Goal: Task Accomplishment & Management: Use online tool/utility

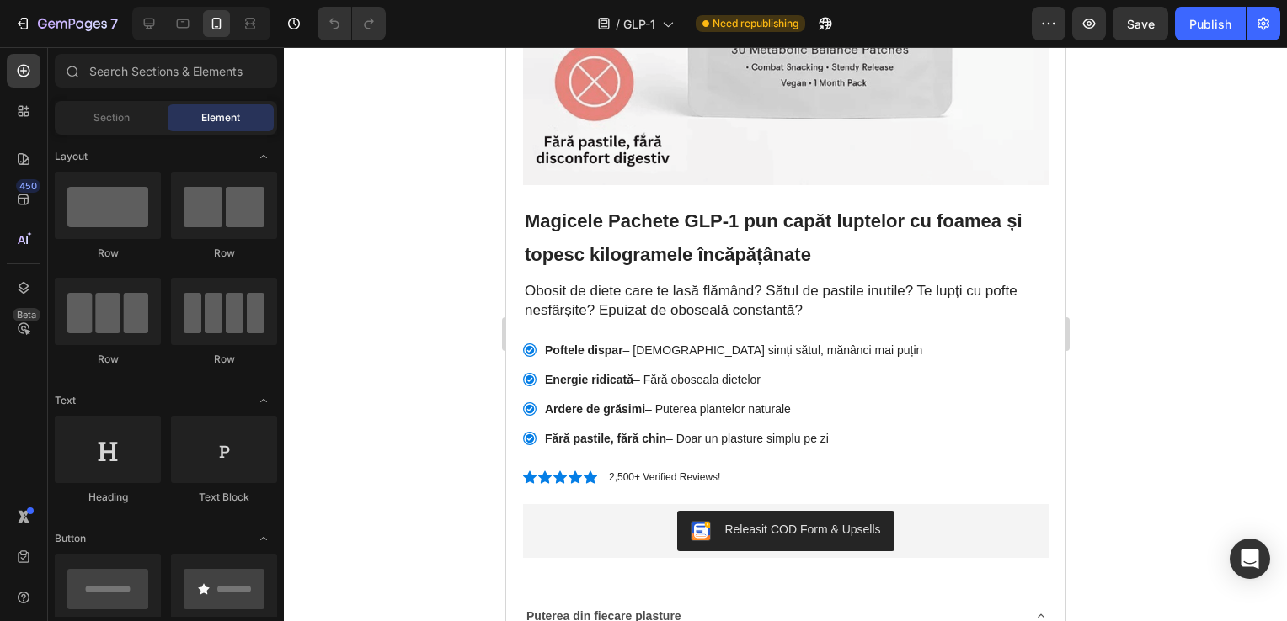
scroll to position [430, 0]
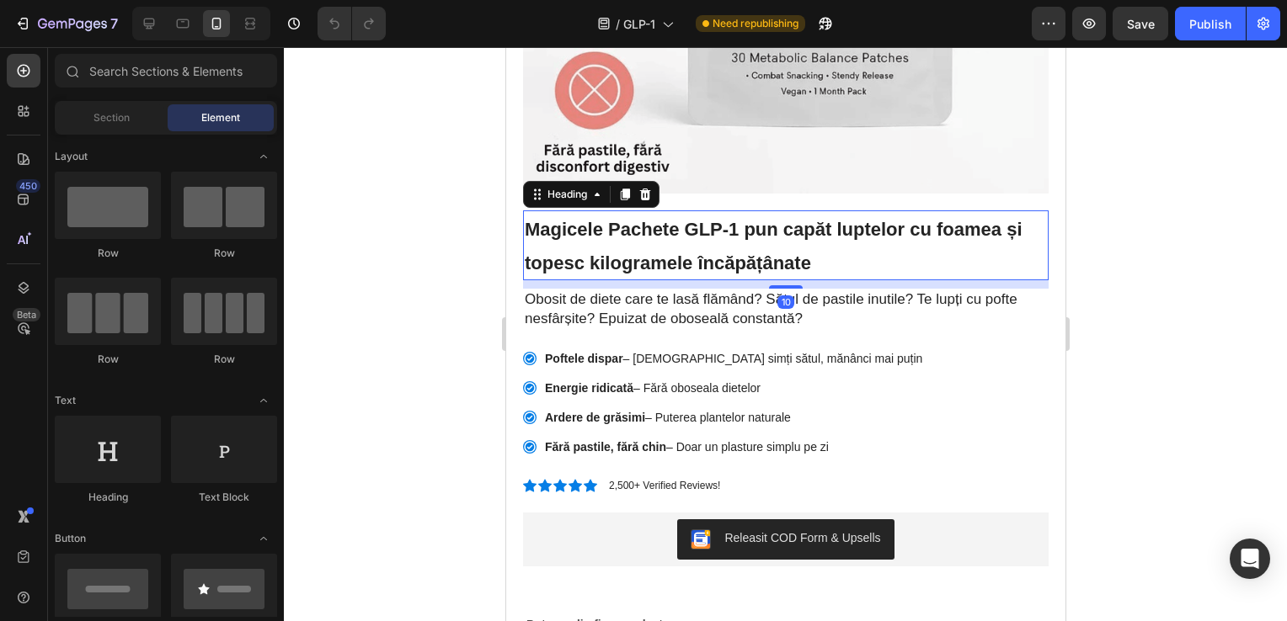
click at [806, 220] on span "Magicele Pachete GLP-1 pun capăt luptelor cu foamea și topesc kilogramele încăp…" at bounding box center [773, 246] width 498 height 55
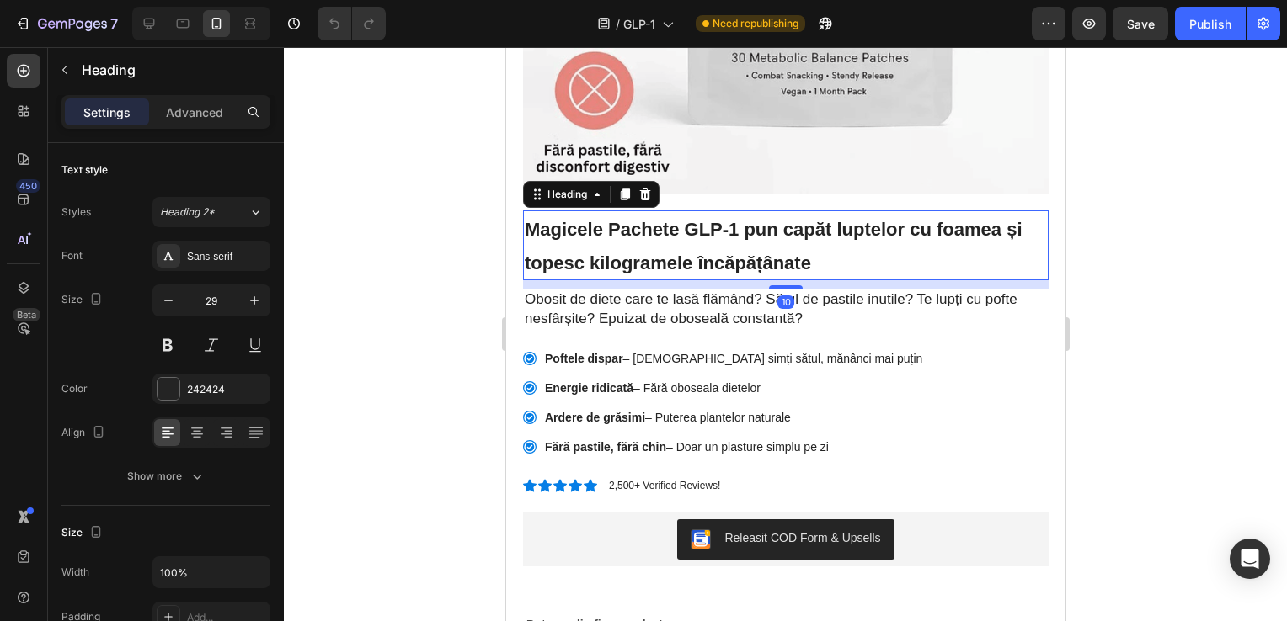
click at [806, 220] on span "Magicele Pachete GLP-1 pun capăt luptelor cu foamea și topesc kilogramele încăp…" at bounding box center [773, 246] width 498 height 55
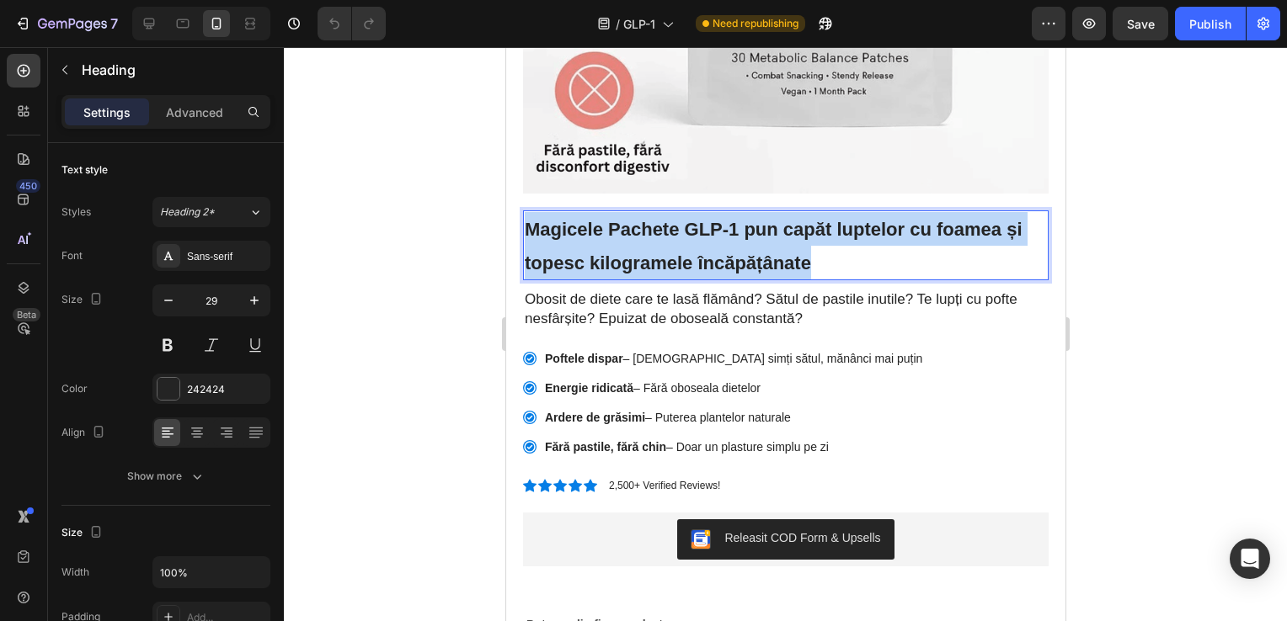
click at [806, 220] on span "Magicele Pachete GLP-1 pun capăt luptelor cu foamea și topesc kilogramele încăp…" at bounding box center [773, 246] width 498 height 55
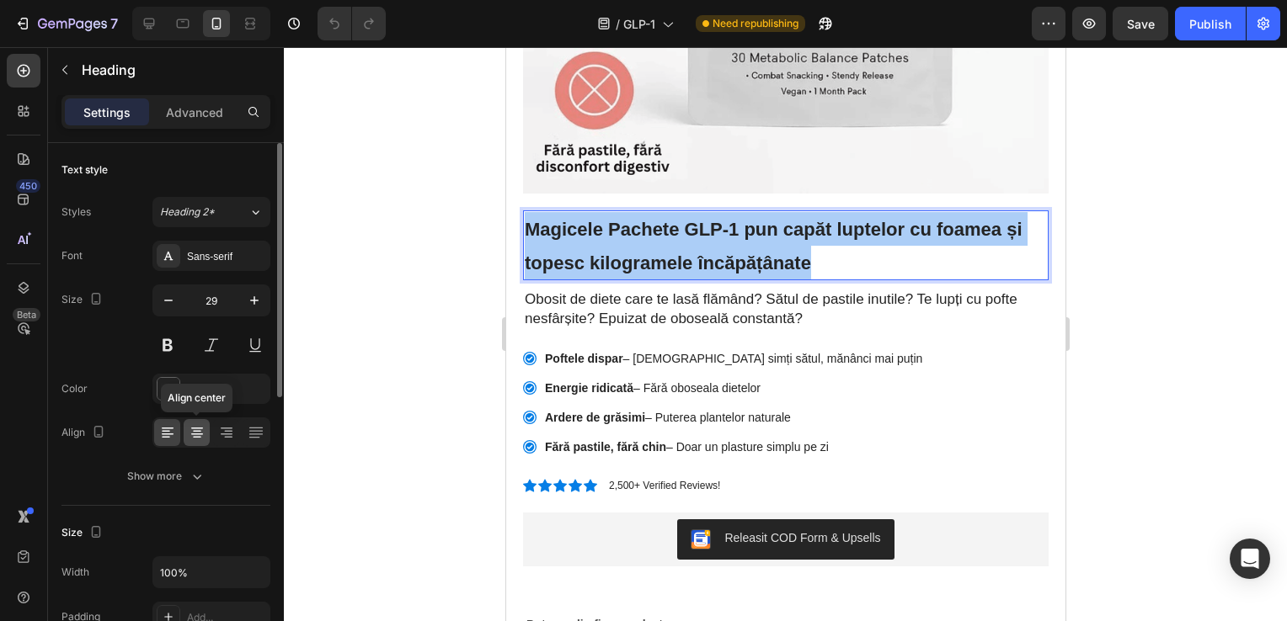
click at [208, 425] on div at bounding box center [197, 432] width 26 height 27
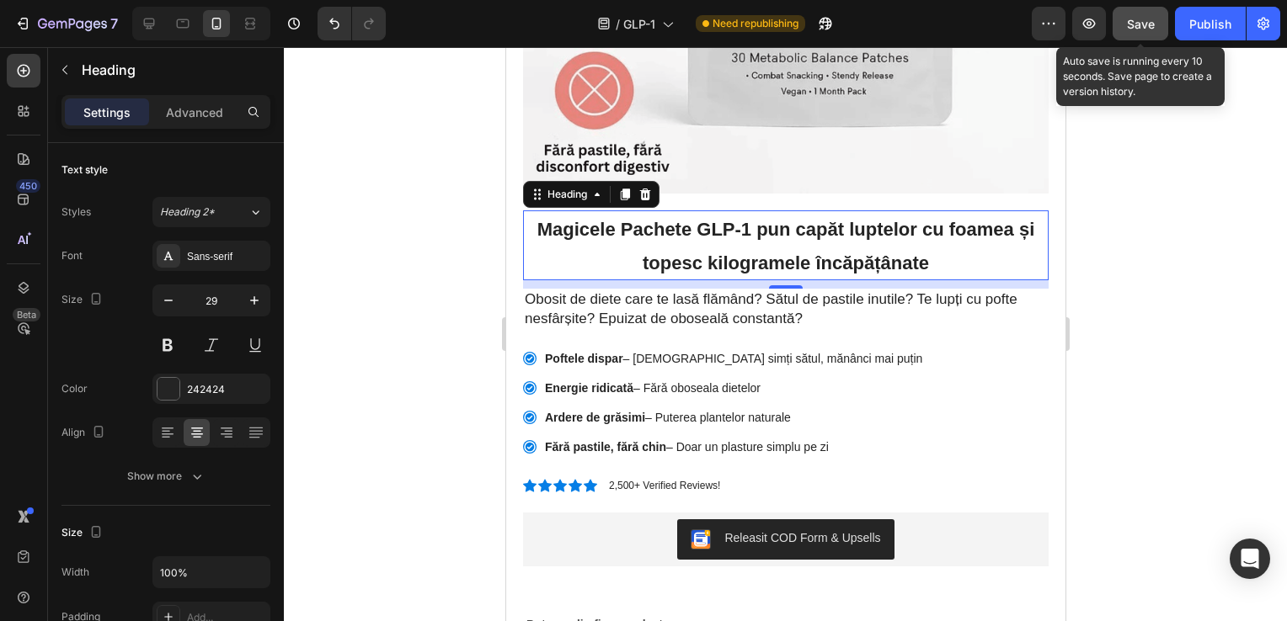
click at [1134, 29] on span "Save" at bounding box center [1141, 24] width 28 height 14
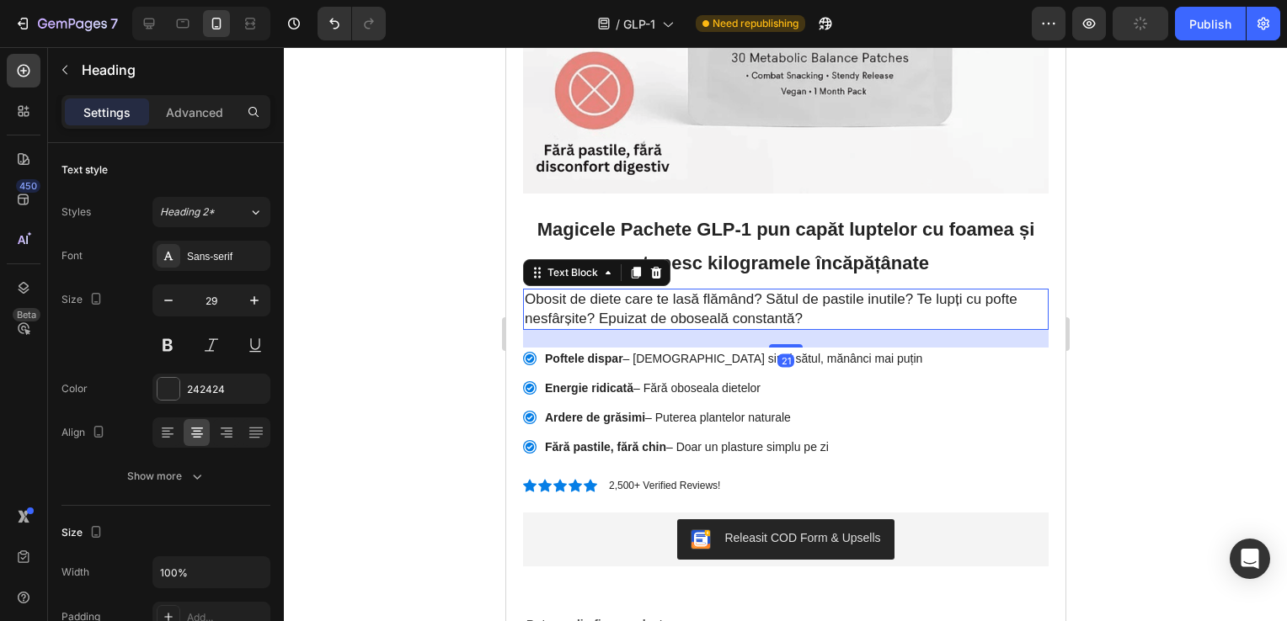
click at [787, 295] on p "Obosit de diete care te lasă flămând? Sătul de pastile inutile? Te lupți cu pof…" at bounding box center [785, 309] width 522 height 37
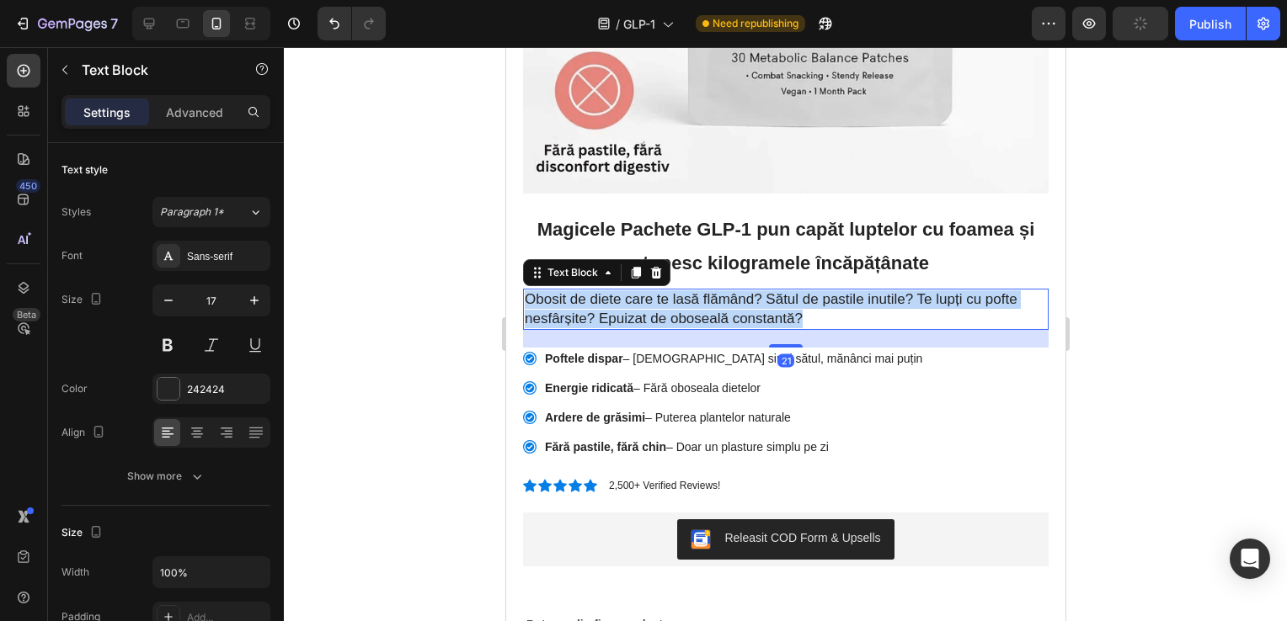
click at [787, 295] on p "Obosit de diete care te lasă flămând? Sătul de pastile inutile? Te lupți cu pof…" at bounding box center [785, 309] width 522 height 37
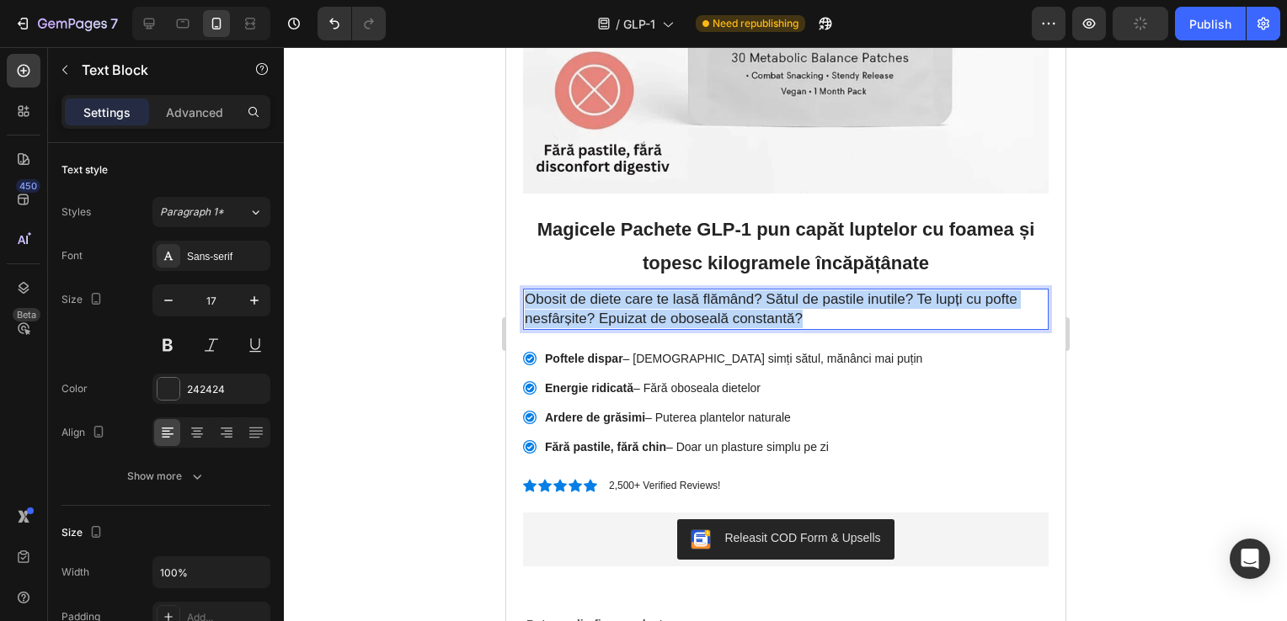
click at [787, 295] on p "Obosit de diete care te lasă flămând? Sătul de pastile inutile? Te lupți cu pof…" at bounding box center [785, 309] width 522 height 37
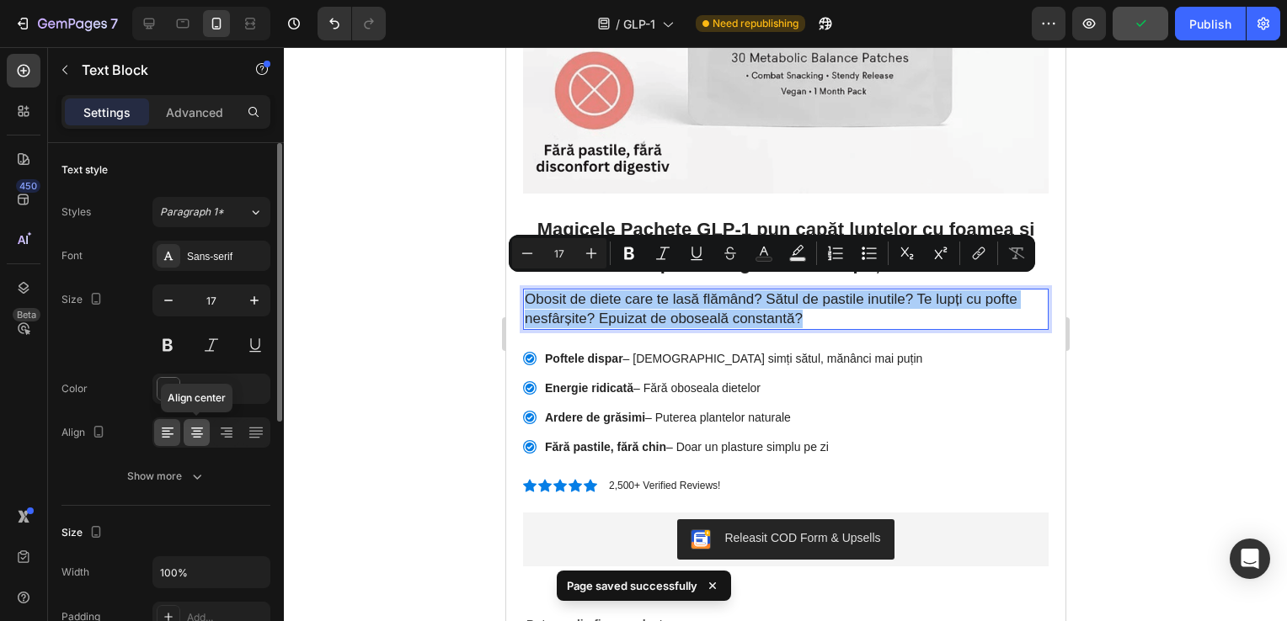
click at [193, 431] on icon at bounding box center [197, 432] width 8 height 2
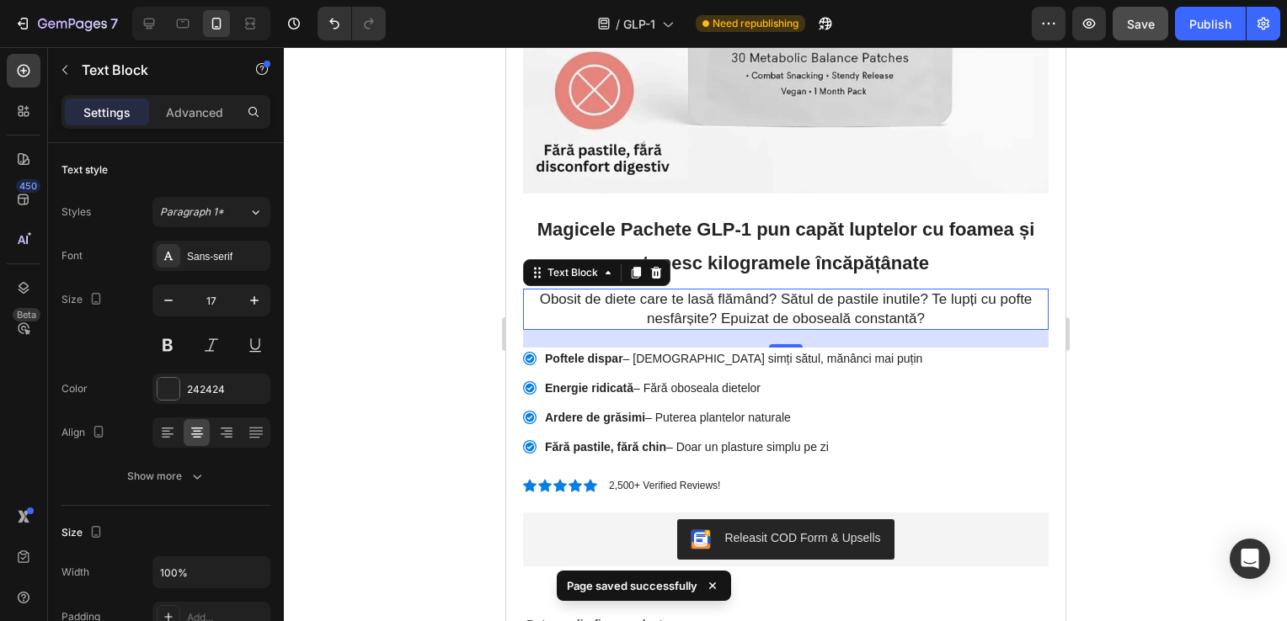
click at [904, 298] on p "Obosit de diete care te lasă flămând? Sătul de pastile inutile? Te lupți cu pof…" at bounding box center [785, 309] width 522 height 37
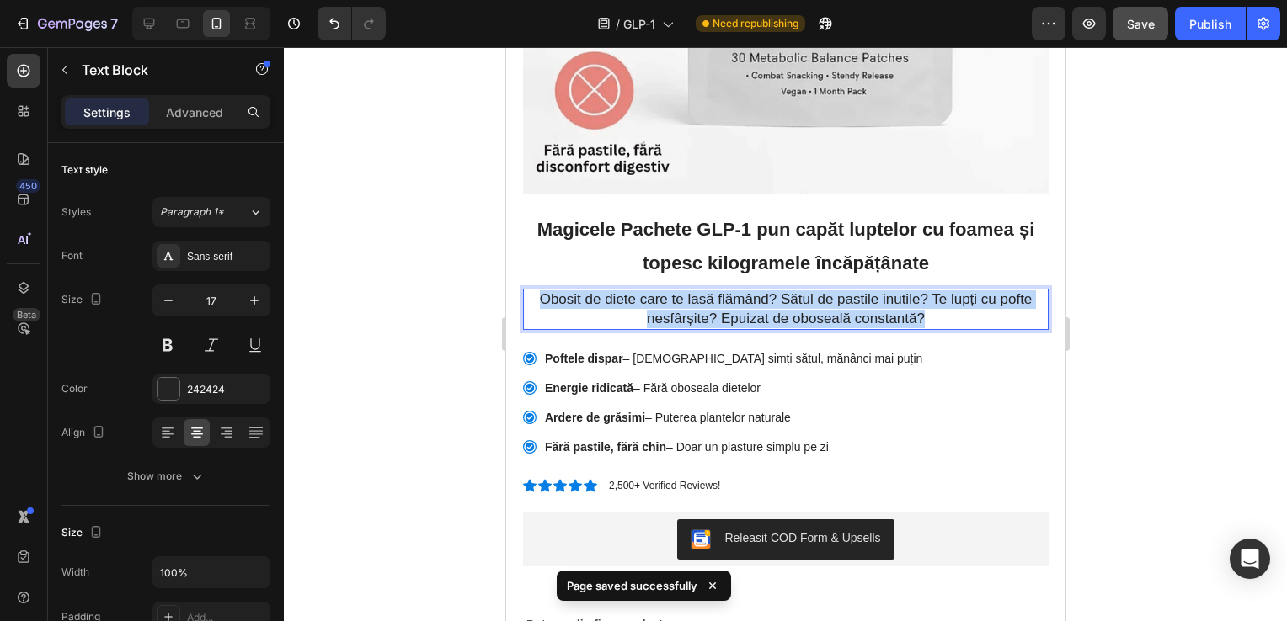
click at [904, 298] on p "Obosit de diete care te lasă flămând? Sătul de pastile inutile? Te lupți cu pof…" at bounding box center [785, 309] width 522 height 37
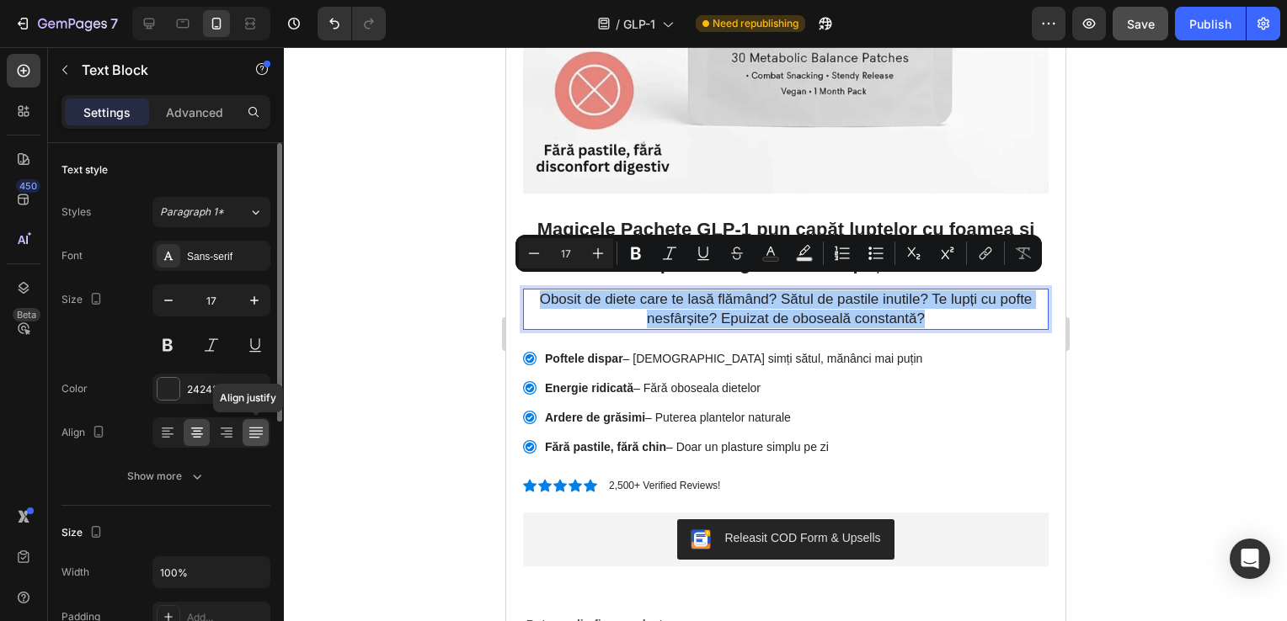
click at [263, 433] on icon at bounding box center [256, 432] width 17 height 17
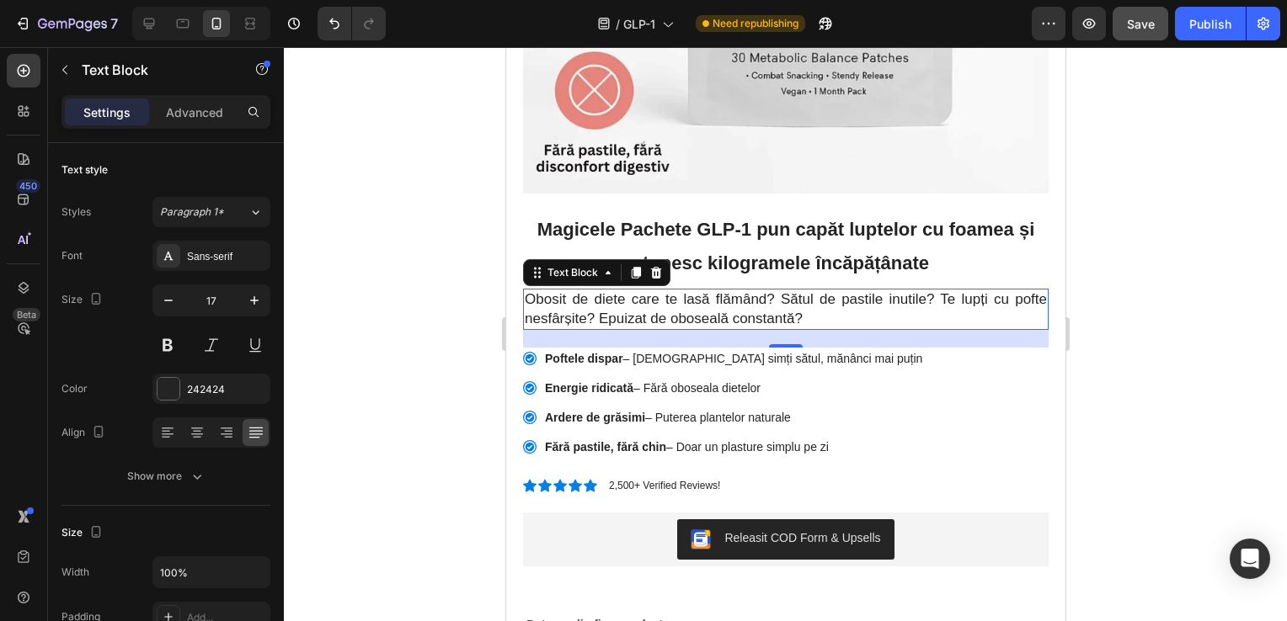
click at [1124, 268] on div at bounding box center [785, 334] width 1003 height 574
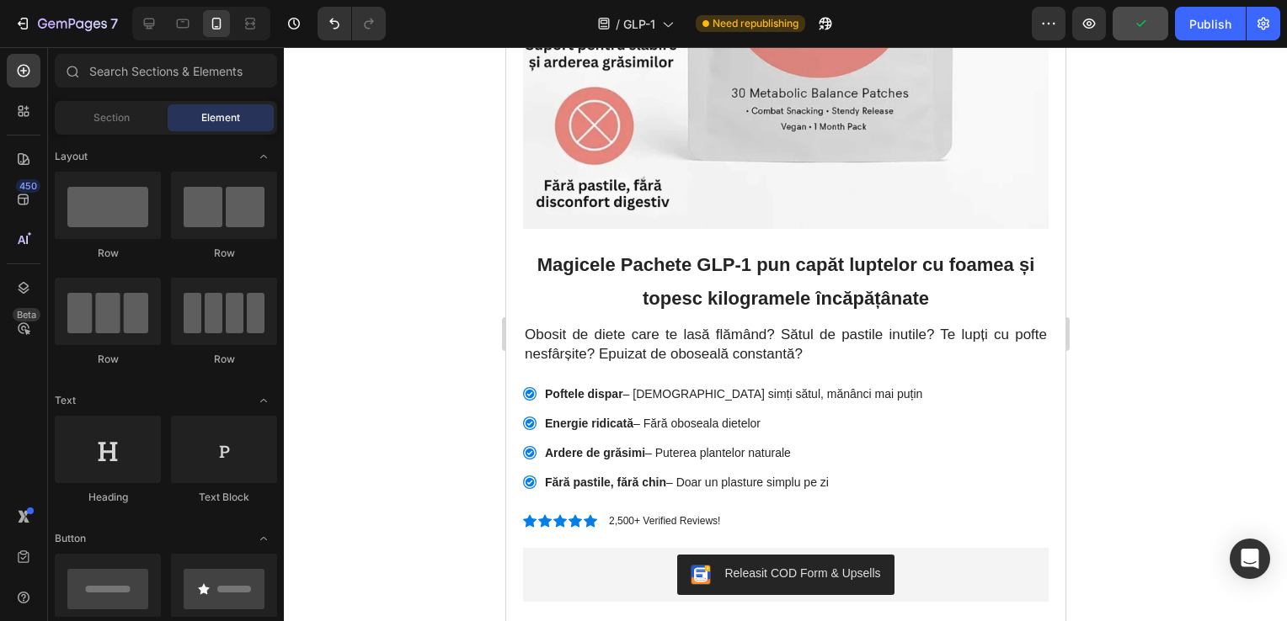
scroll to position [399, 0]
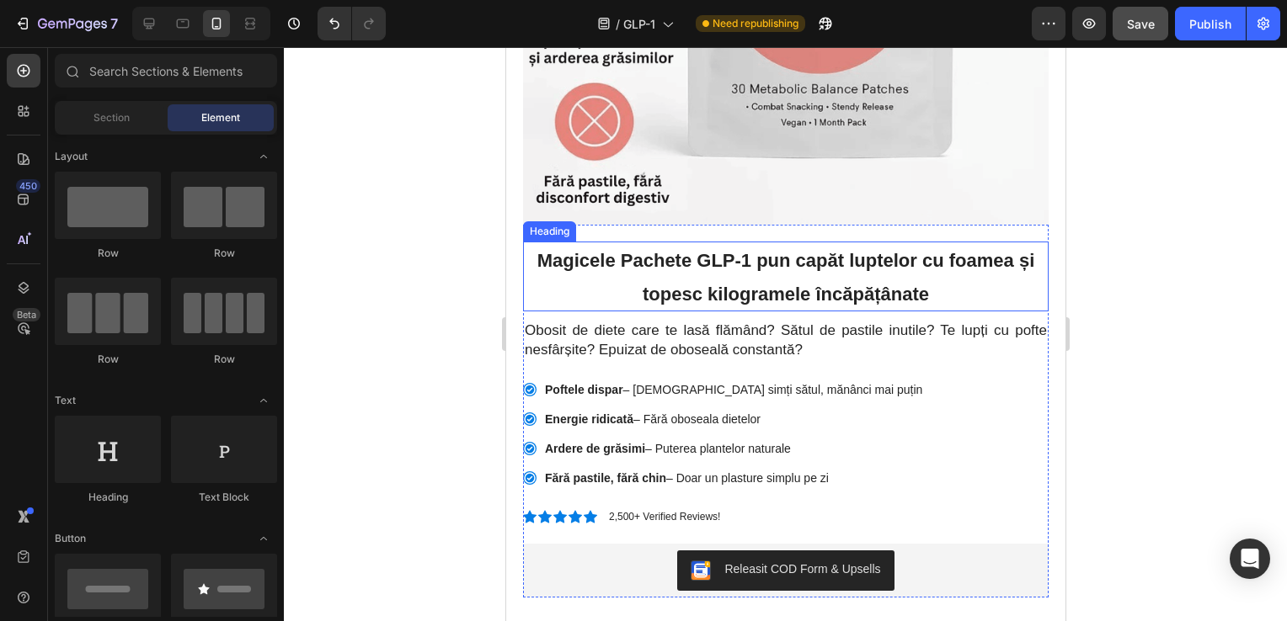
click at [867, 272] on span "Magicele Pachete GLP-1 pun capăt luptelor cu foamea și topesc kilogramele încăp…" at bounding box center [785, 277] width 498 height 55
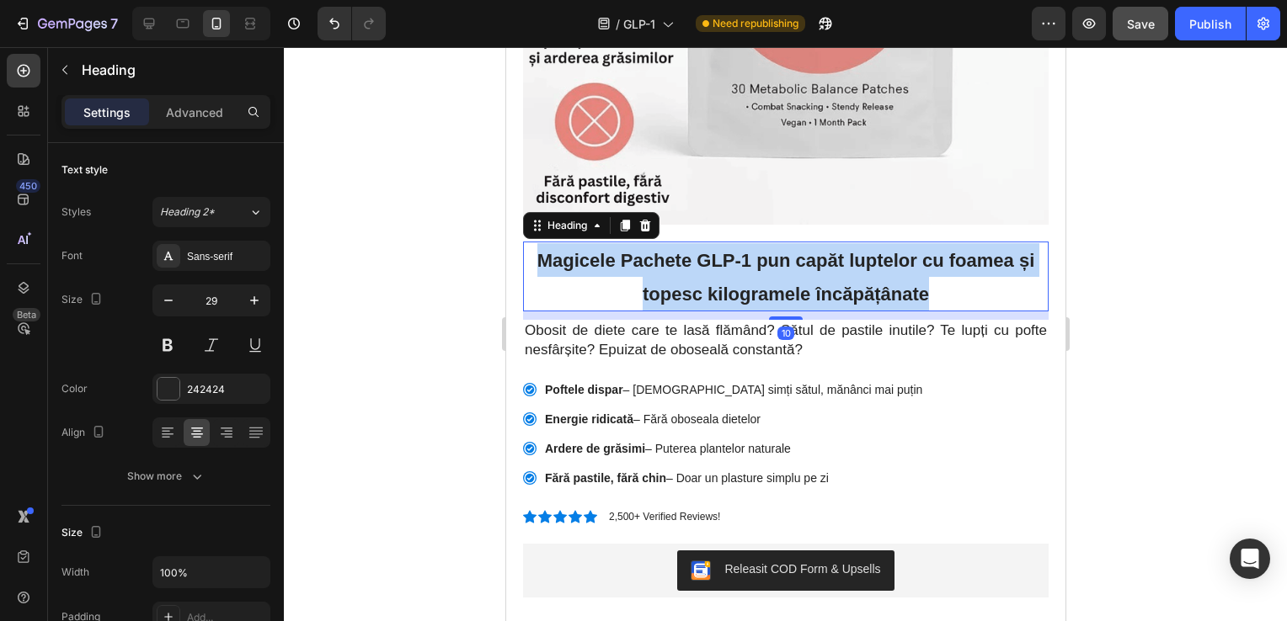
click at [867, 272] on span "Magicele Pachete GLP-1 pun capăt luptelor cu foamea și topesc kilogramele încăp…" at bounding box center [785, 277] width 498 height 55
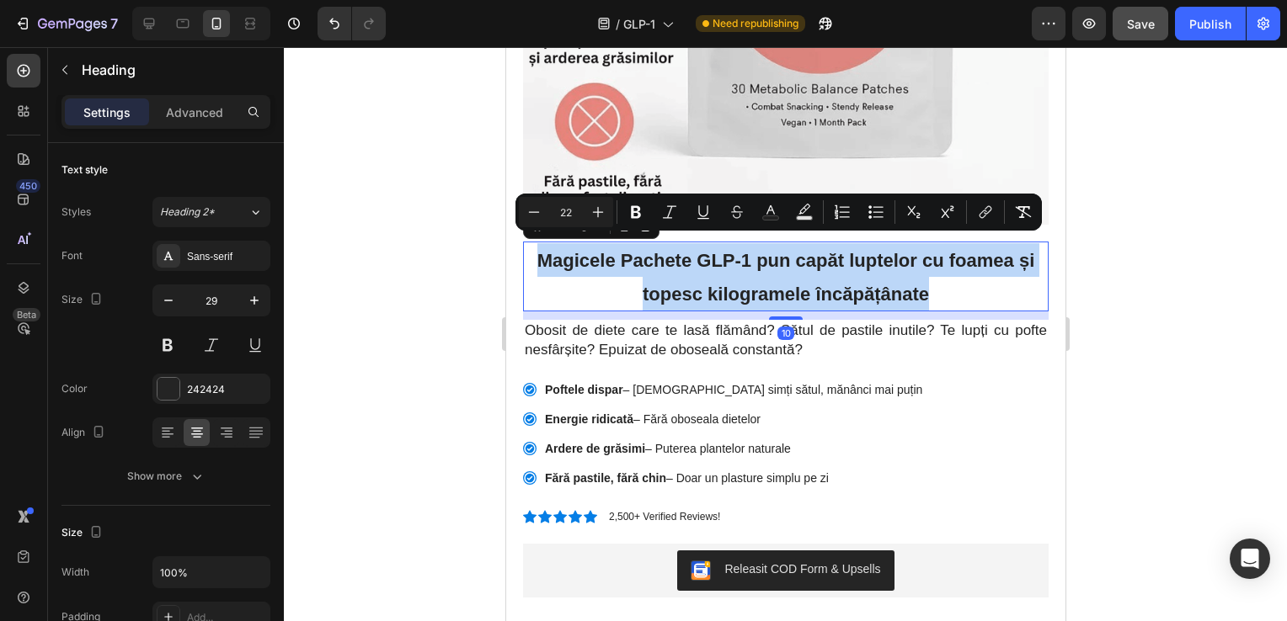
click at [867, 272] on span "Magicele Pachete GLP-1 pun capăt luptelor cu foamea și topesc kilogramele încăp…" at bounding box center [785, 277] width 498 height 55
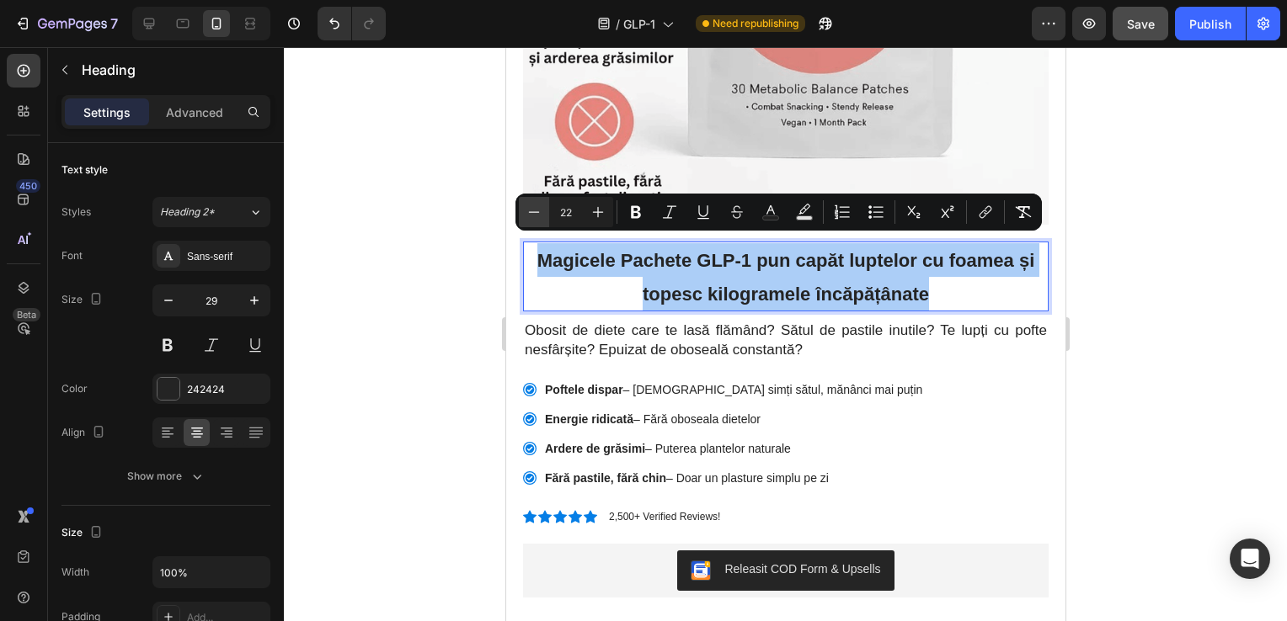
click at [532, 211] on icon "Editor contextual toolbar" at bounding box center [533, 212] width 17 height 17
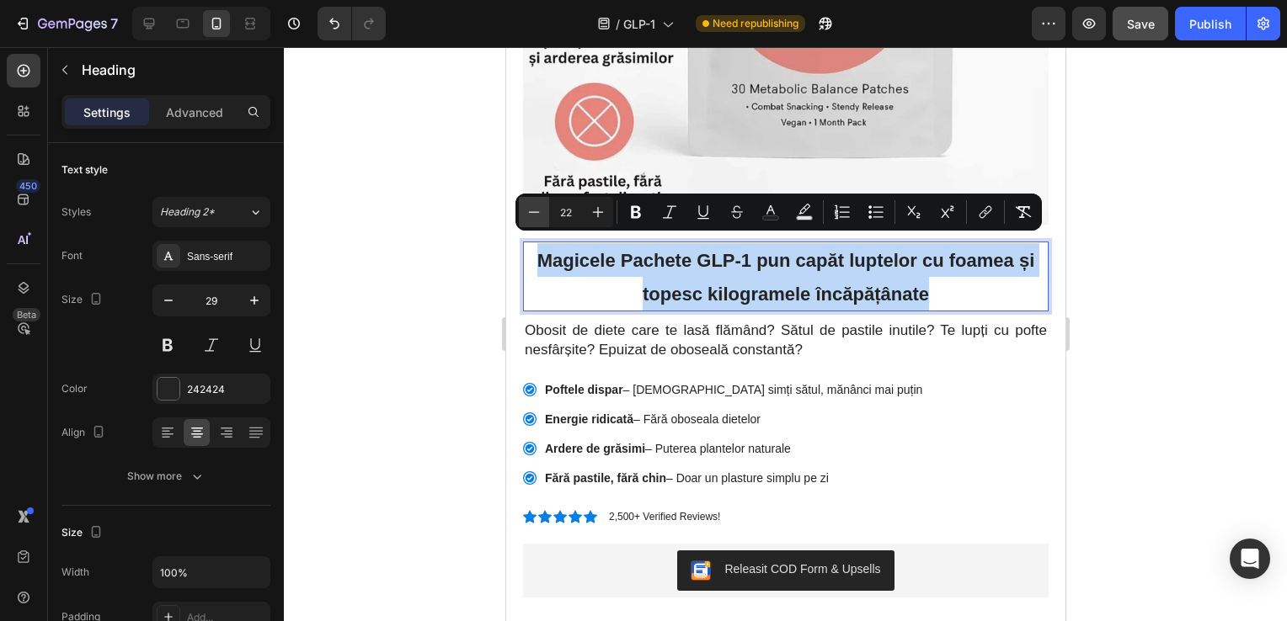
type input "21"
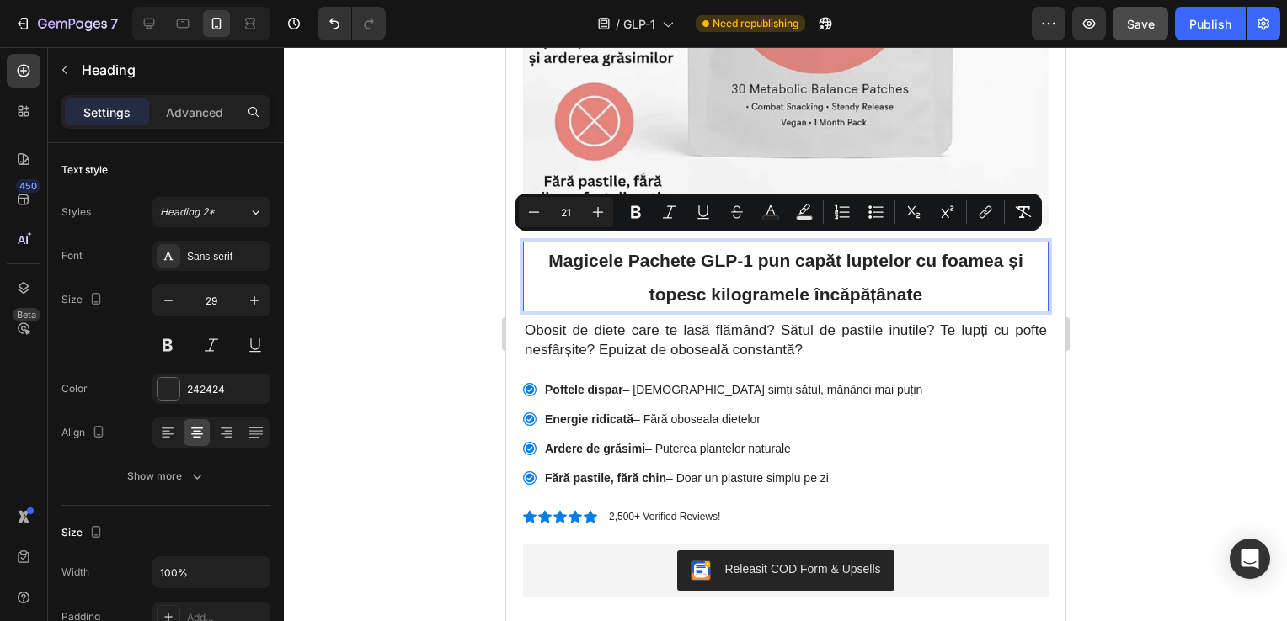
click at [1214, 214] on div at bounding box center [785, 334] width 1003 height 574
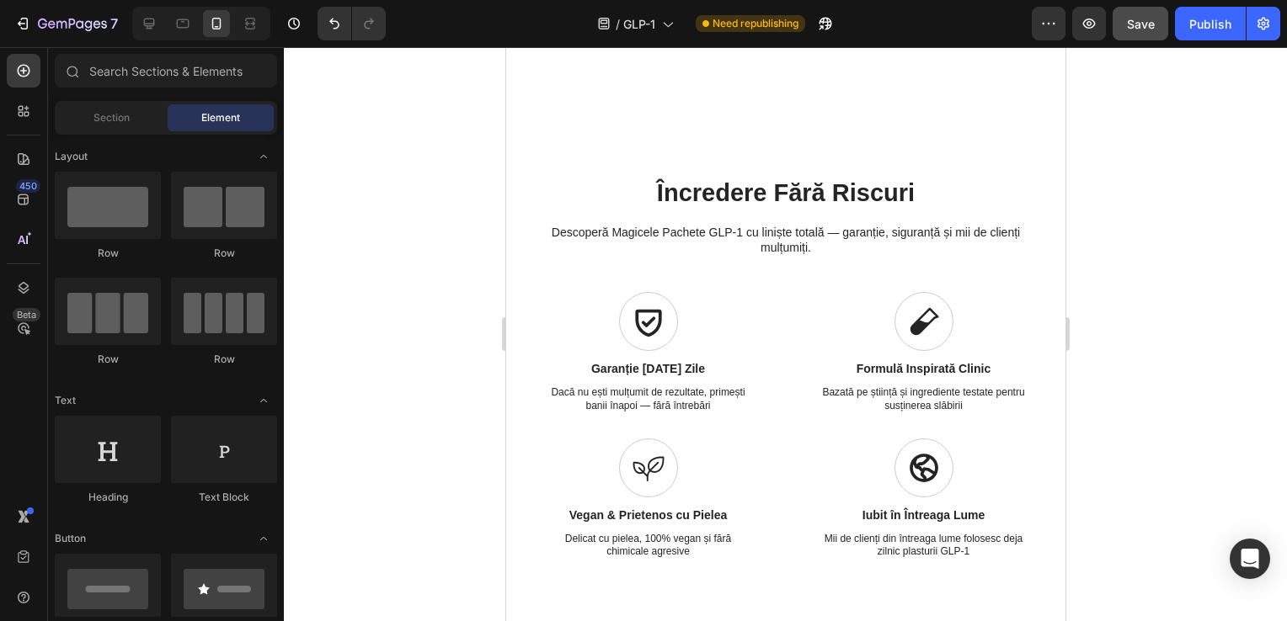
scroll to position [532, 0]
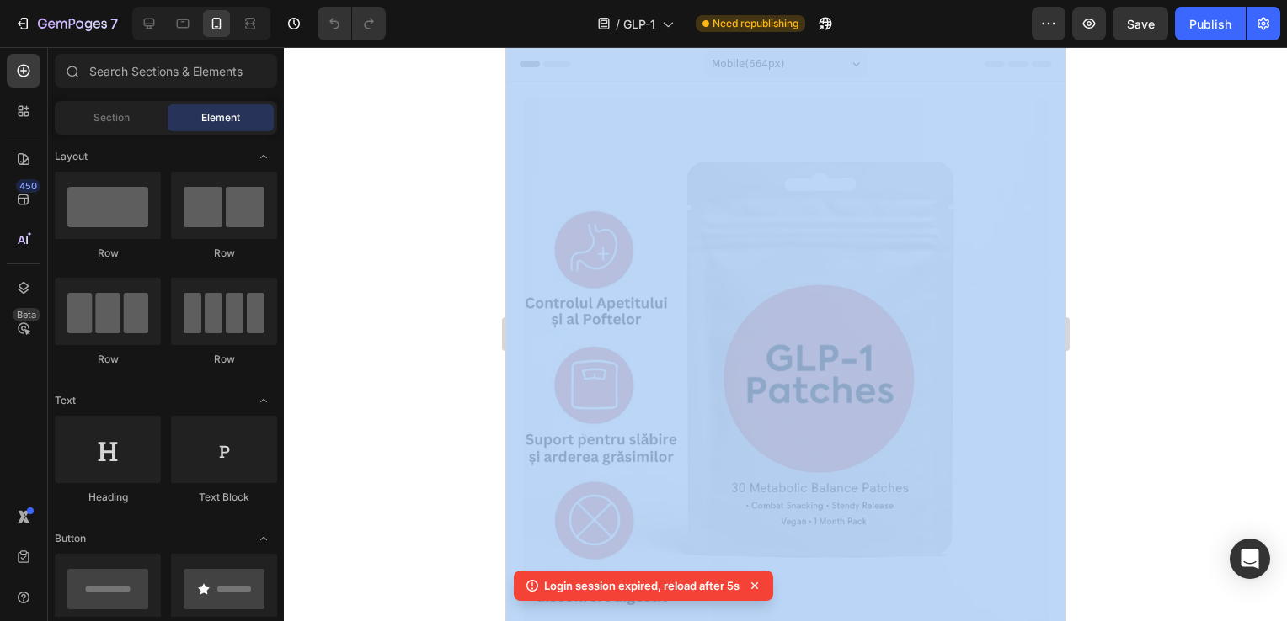
drag, startPoint x: 1611, startPoint y: 248, endPoint x: 1056, endPoint y: 115, distance: 570.7
click at [1192, 244] on div at bounding box center [785, 334] width 1003 height 574
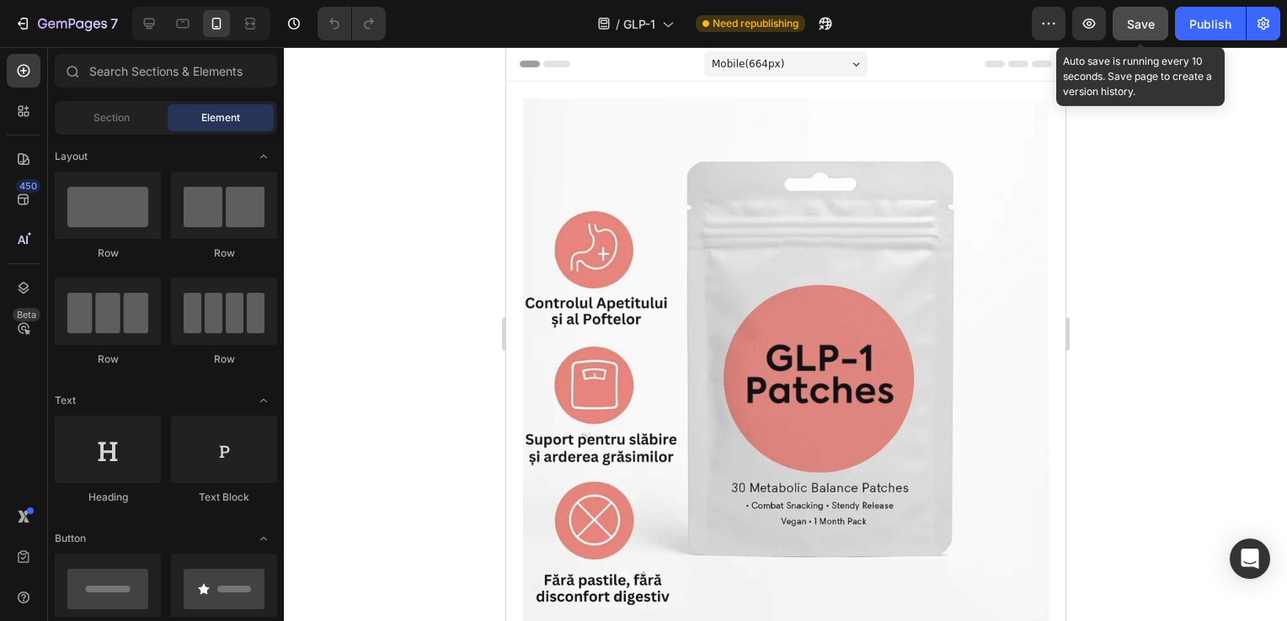
click at [1142, 15] on div "Save" at bounding box center [1141, 24] width 28 height 18
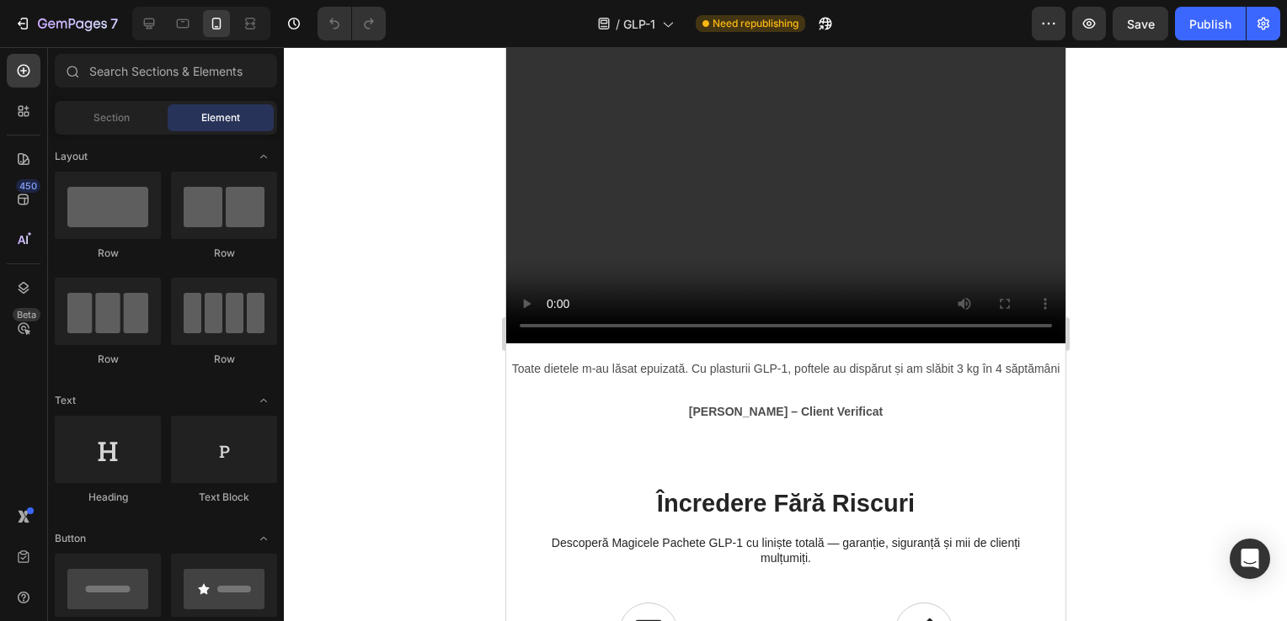
scroll to position [1471, 0]
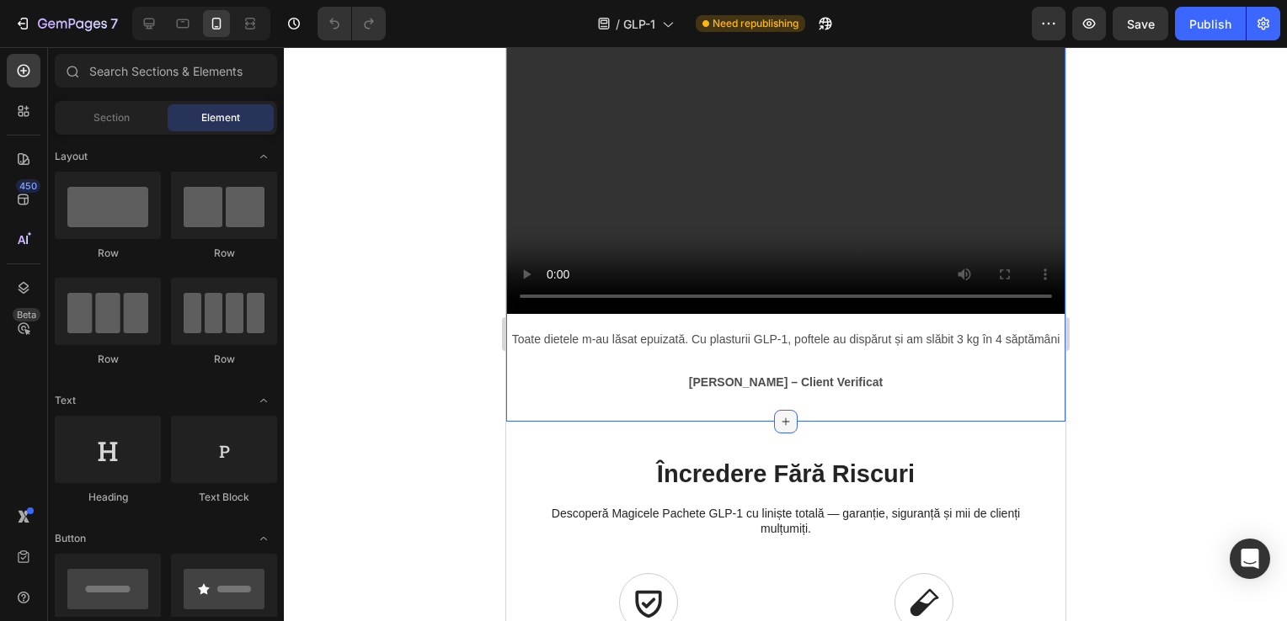
click at [778, 429] on icon at bounding box center [784, 421] width 13 height 13
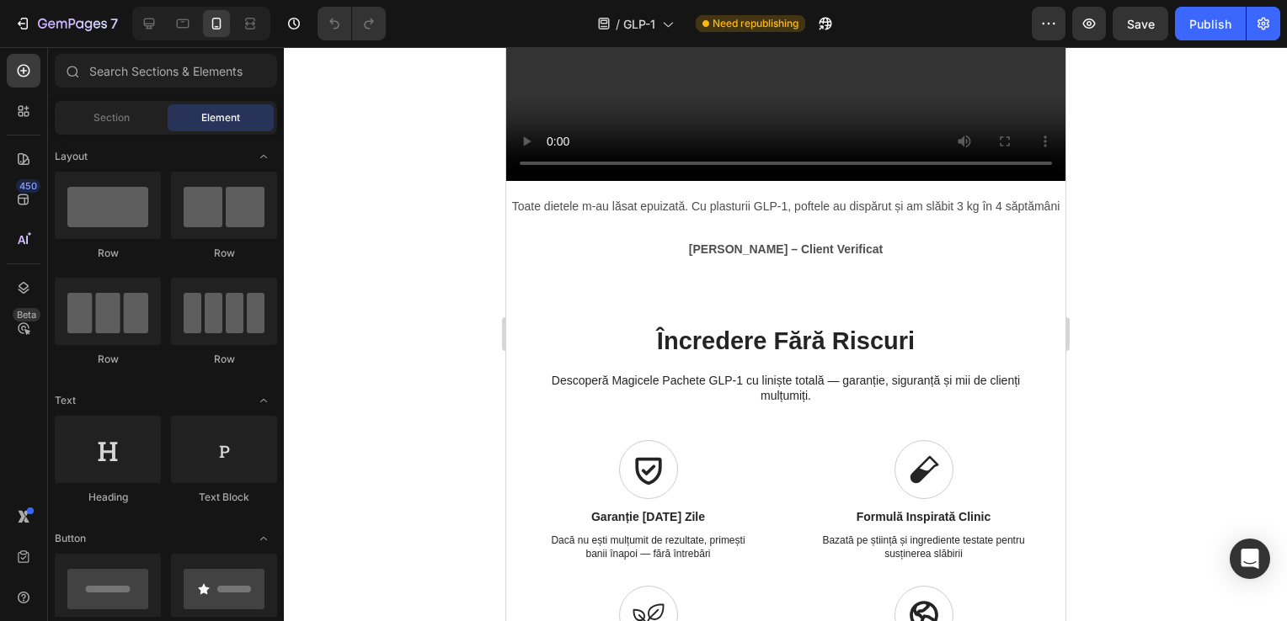
scroll to position [1600, 0]
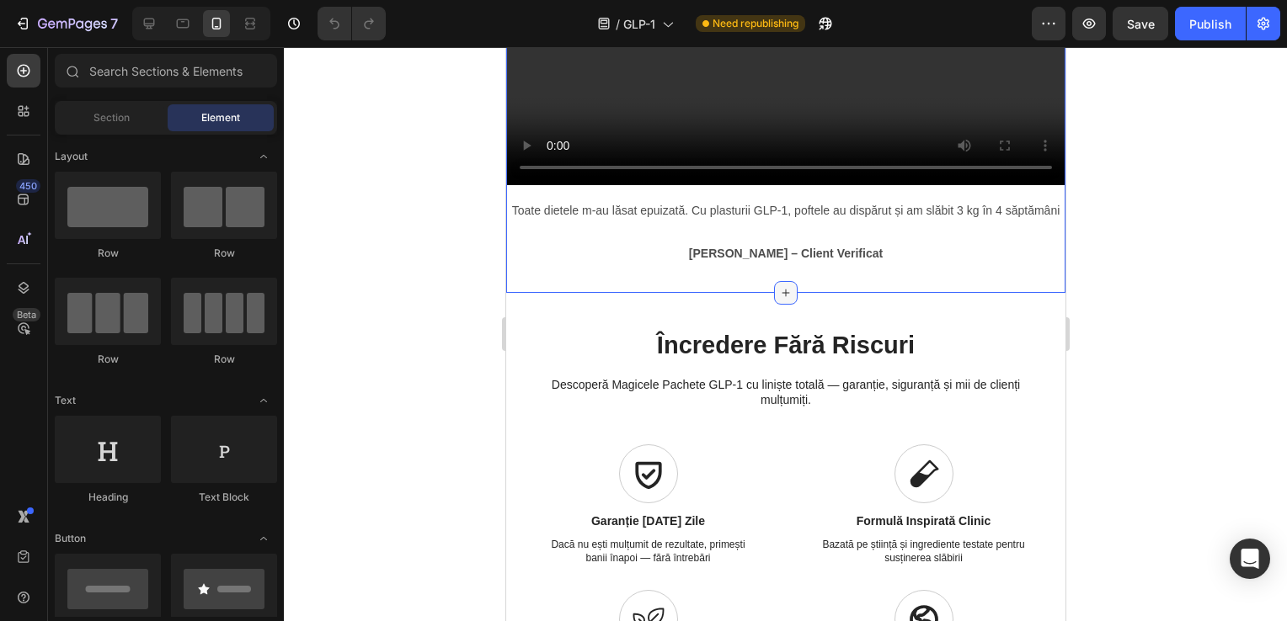
click at [779, 300] on icon at bounding box center [784, 292] width 13 height 13
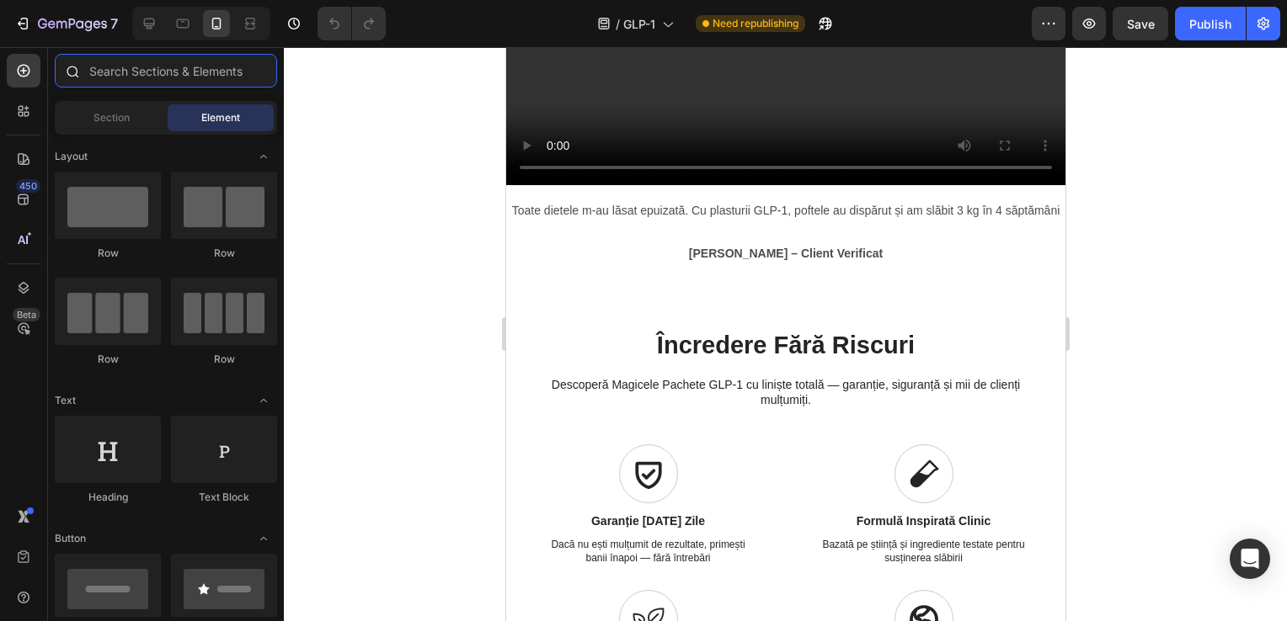
click at [202, 71] on input "text" at bounding box center [166, 71] width 222 height 34
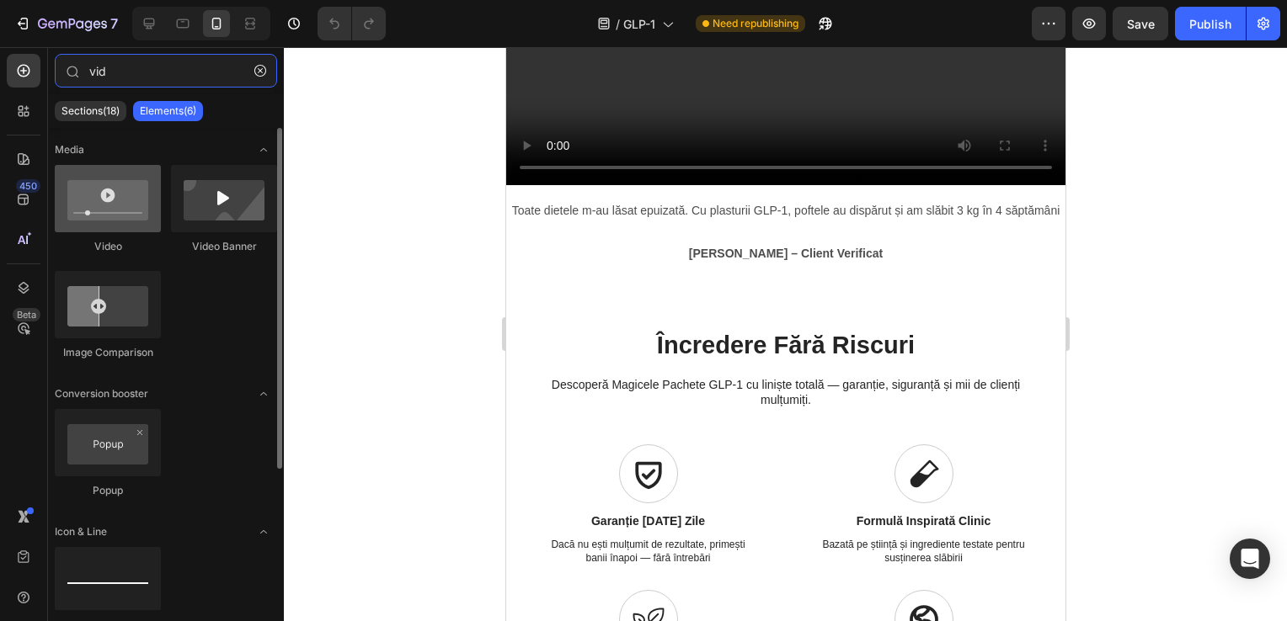
type input "vid"
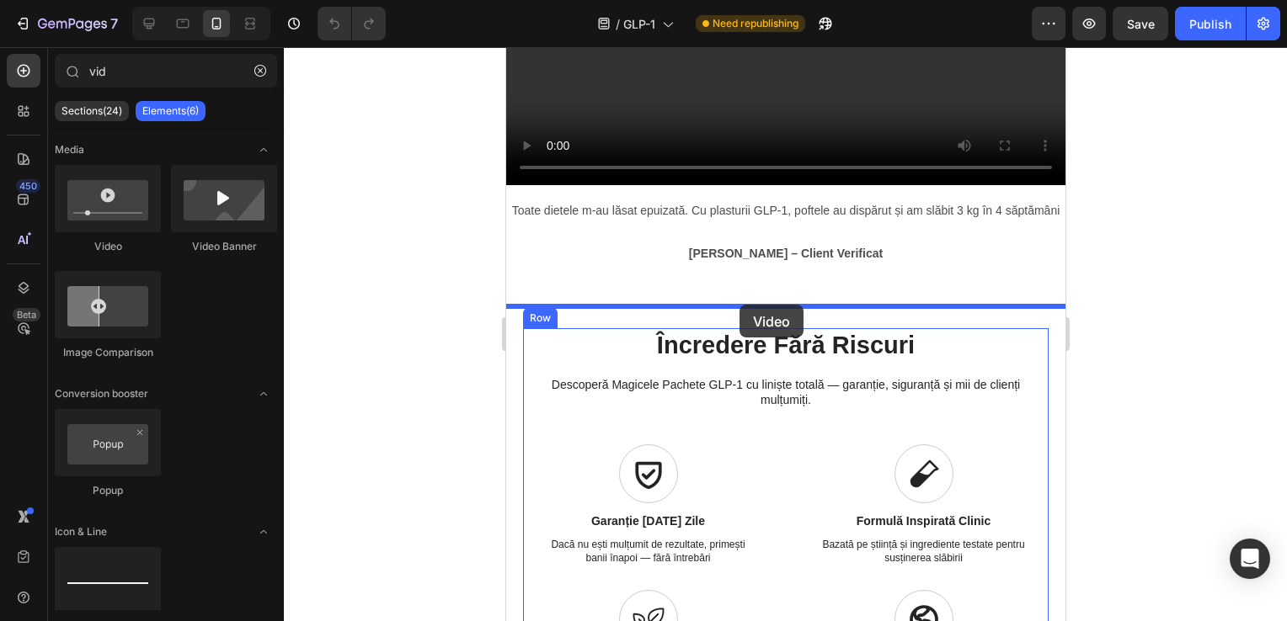
drag, startPoint x: 624, startPoint y: 233, endPoint x: 739, endPoint y: 306, distance: 135.5
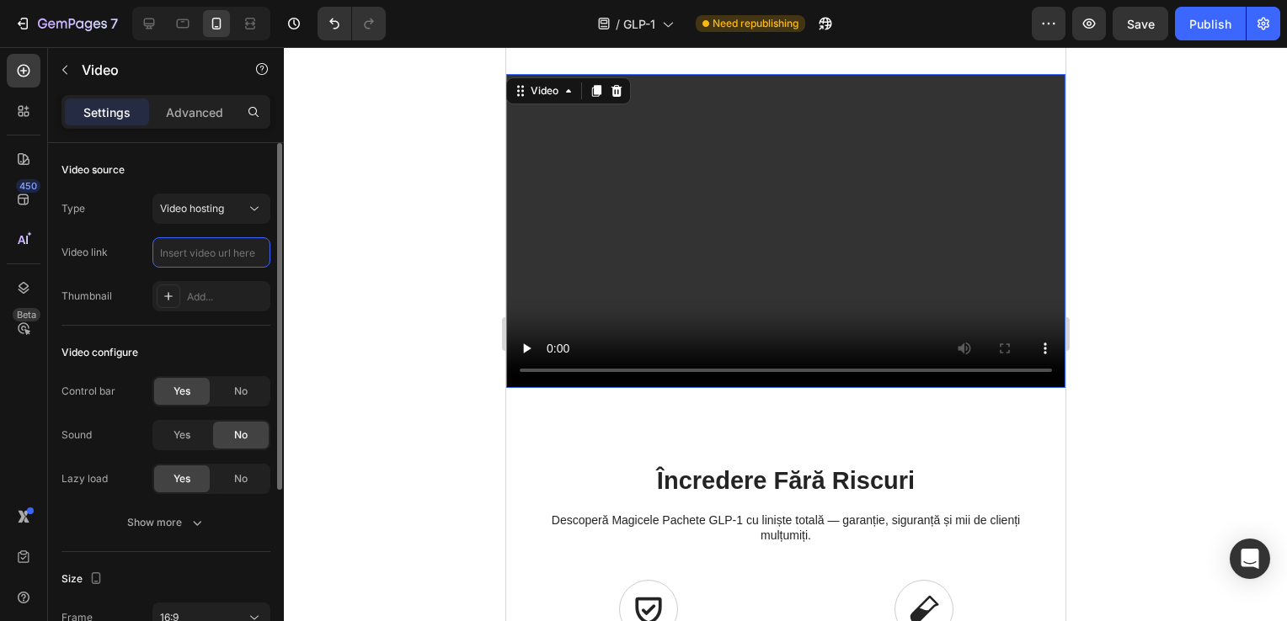
scroll to position [0, 0]
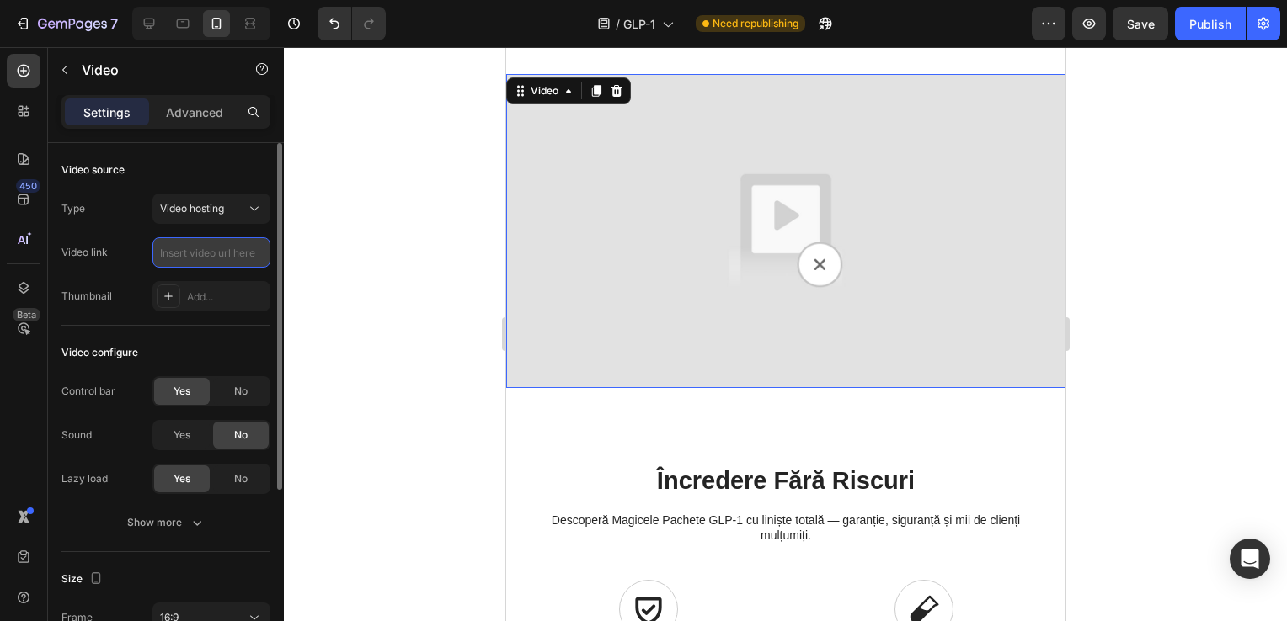
click at [214, 251] on input "text" at bounding box center [211, 252] width 118 height 30
paste input "[URL][DOMAIN_NAME]"
type input "[URL][DOMAIN_NAME]"
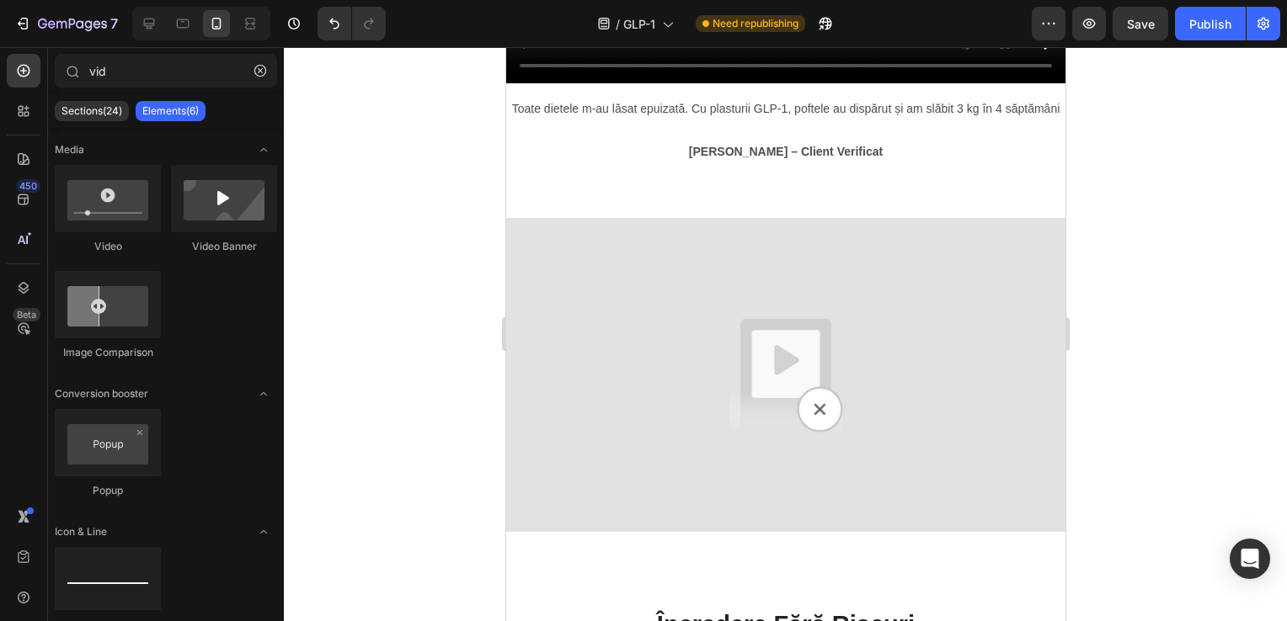
scroll to position [1730, 0]
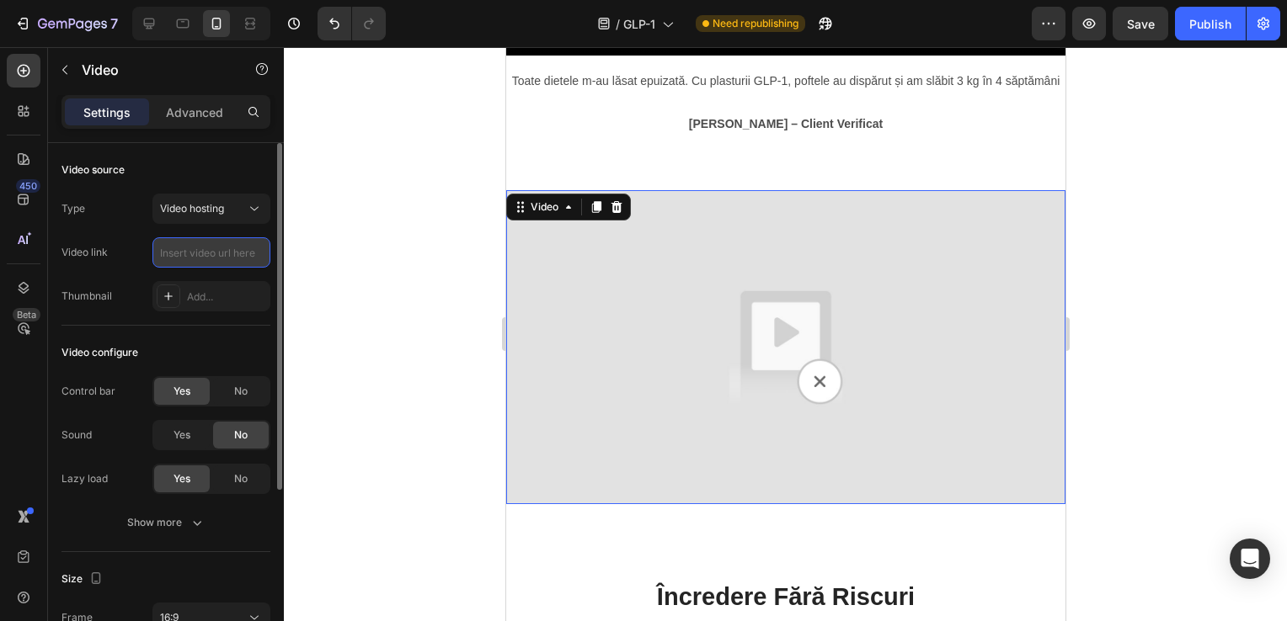
click at [216, 254] on input "text" at bounding box center [211, 252] width 118 height 30
click at [222, 237] on input "text" at bounding box center [211, 252] width 118 height 30
paste input "[URL][DOMAIN_NAME]"
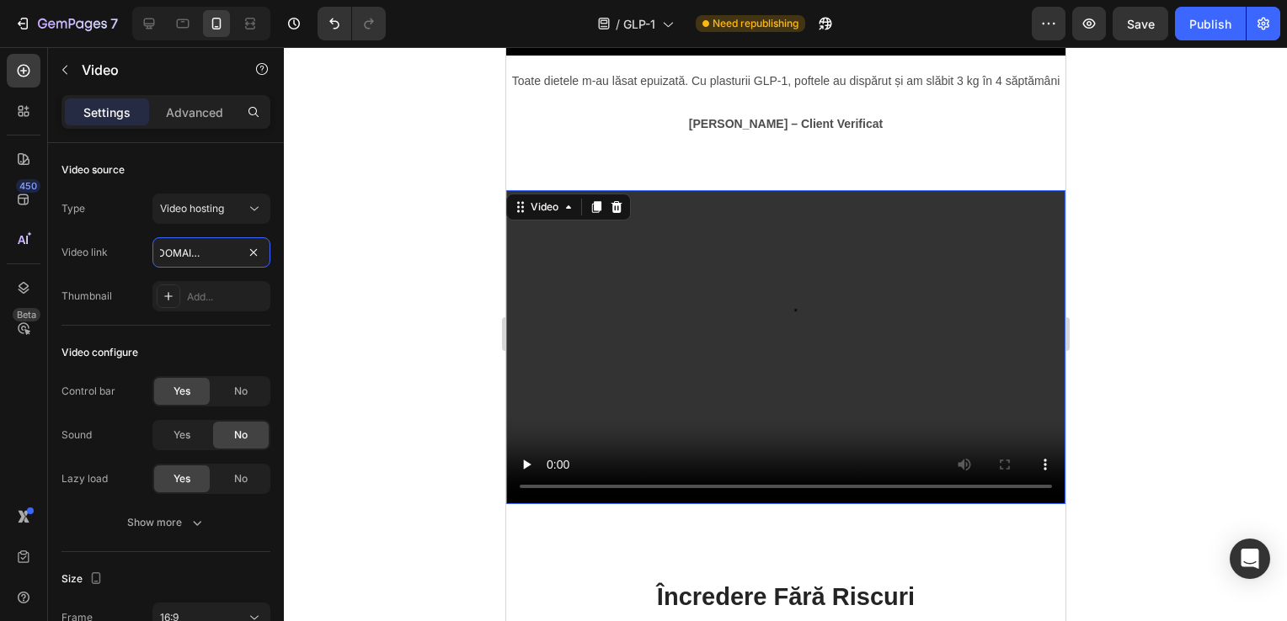
type input "[URL][DOMAIN_NAME]"
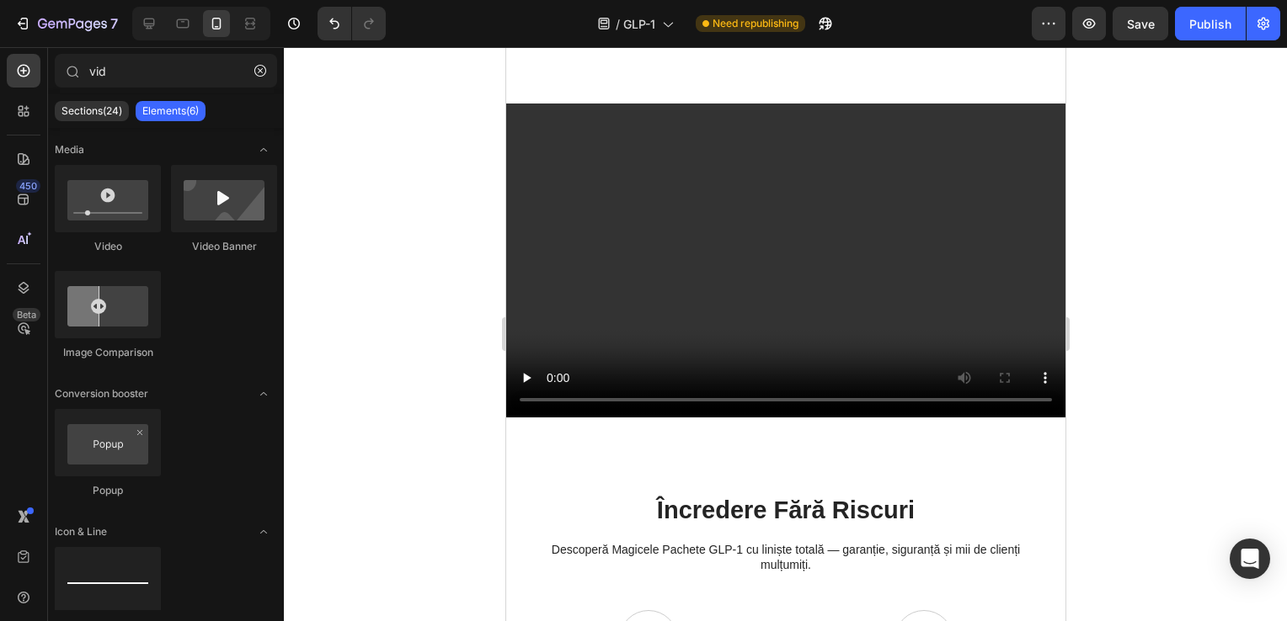
scroll to position [1839, 0]
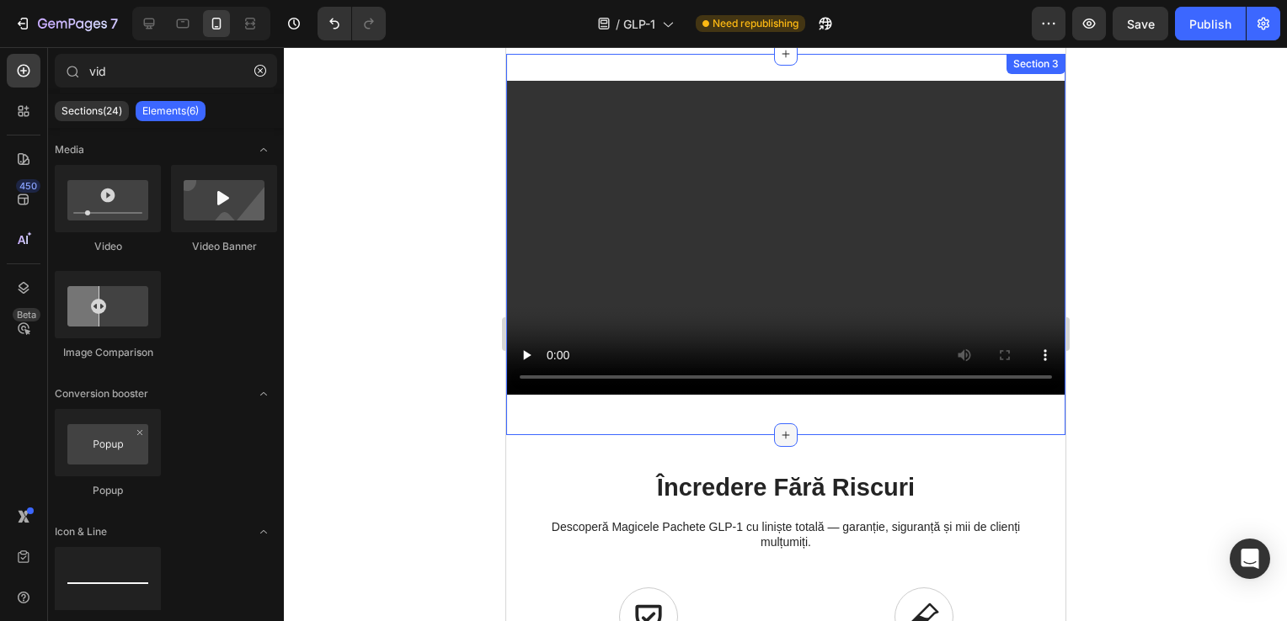
click at [781, 432] on div at bounding box center [785, 436] width 24 height 24
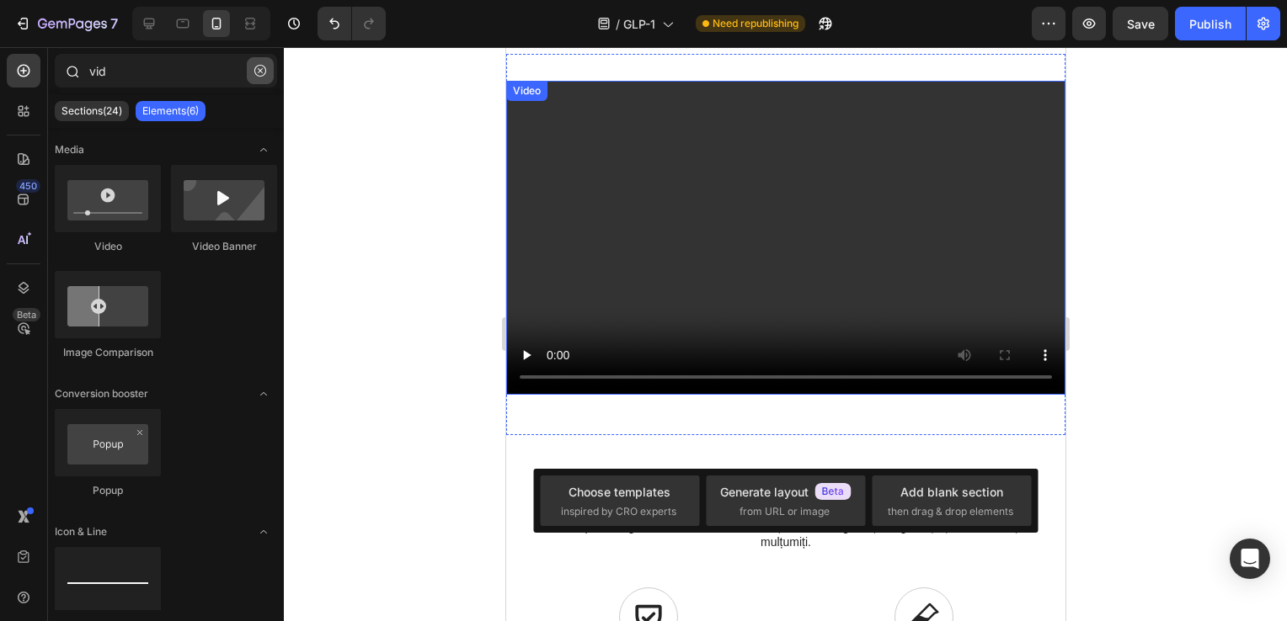
click at [259, 73] on icon "button" at bounding box center [260, 71] width 12 height 12
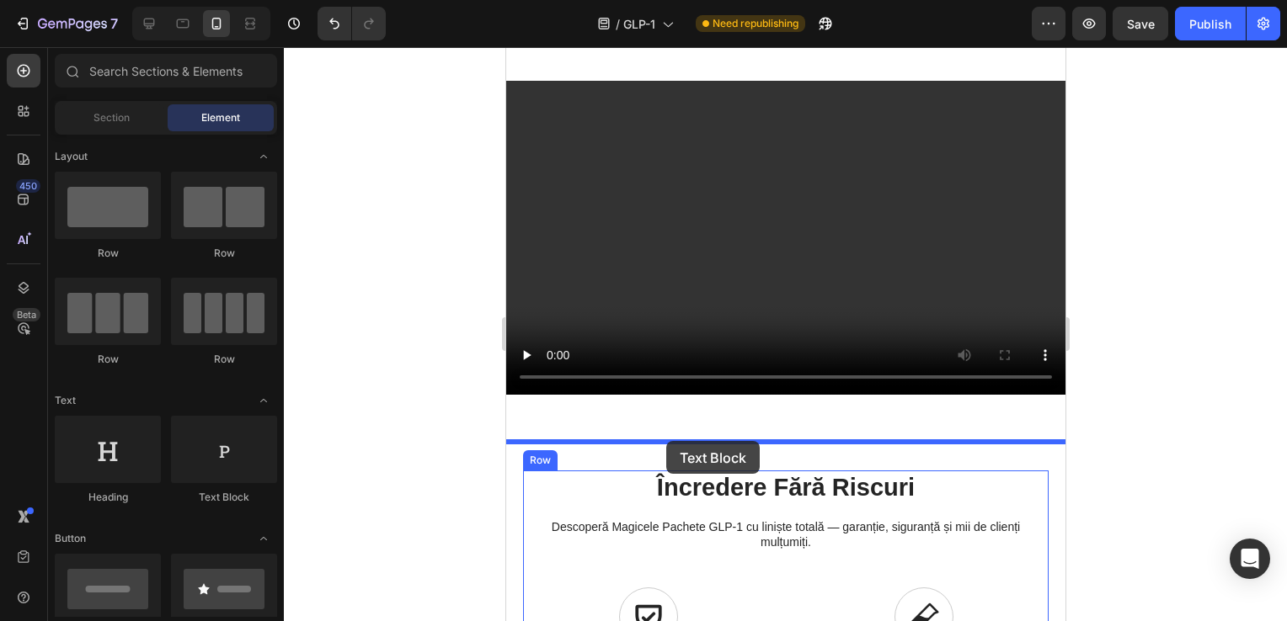
drag, startPoint x: 719, startPoint y: 520, endPoint x: 665, endPoint y: 441, distance: 95.8
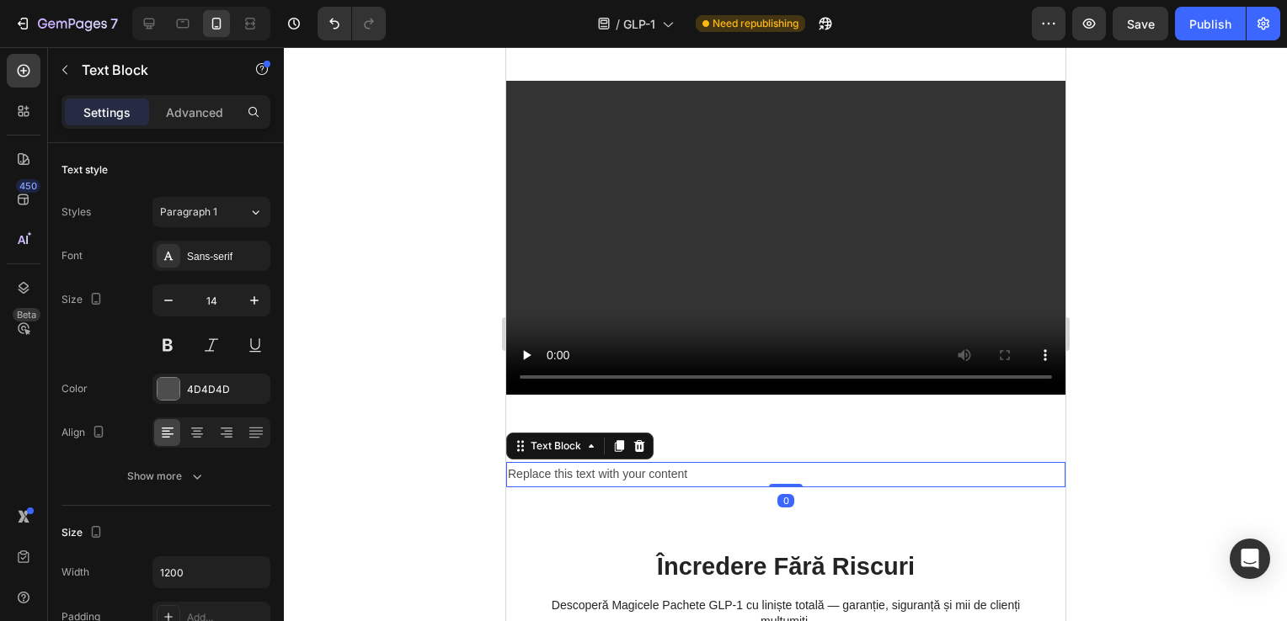
click at [603, 477] on div "Replace this text with your content" at bounding box center [784, 474] width 559 height 24
click at [603, 477] on p "Replace this text with your content" at bounding box center [785, 474] width 556 height 21
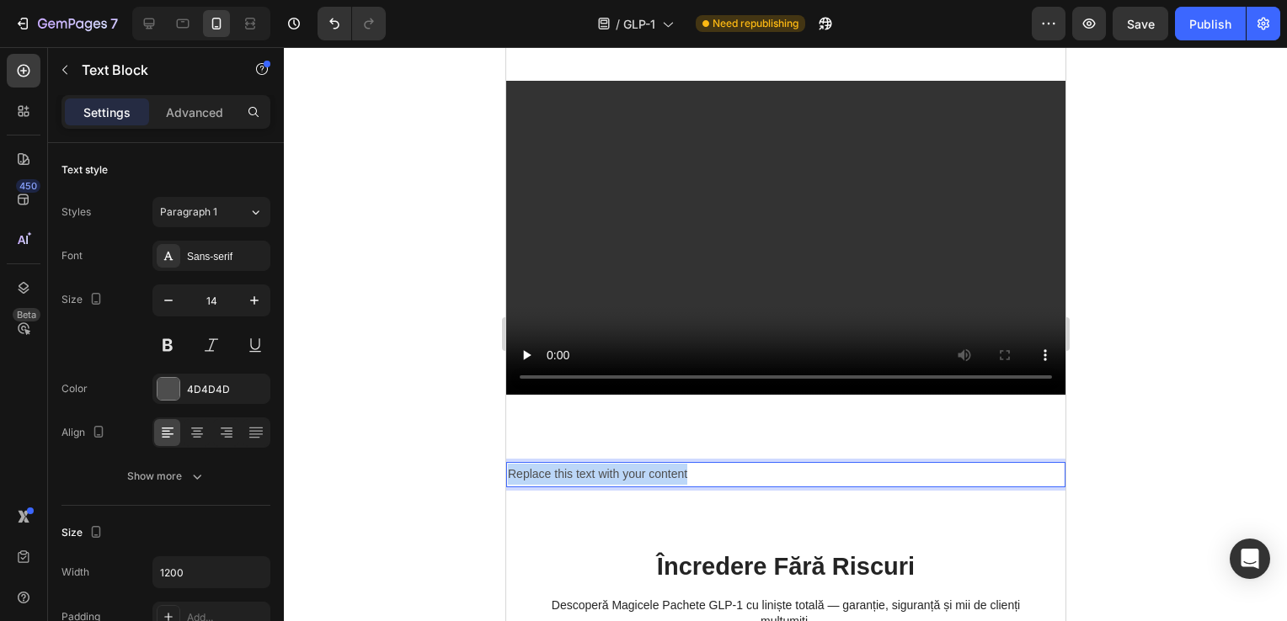
click at [603, 477] on p "Replace this text with your content" at bounding box center [785, 474] width 556 height 21
click at [643, 481] on div "Rich Text Editor. Editing area: main" at bounding box center [784, 474] width 559 height 24
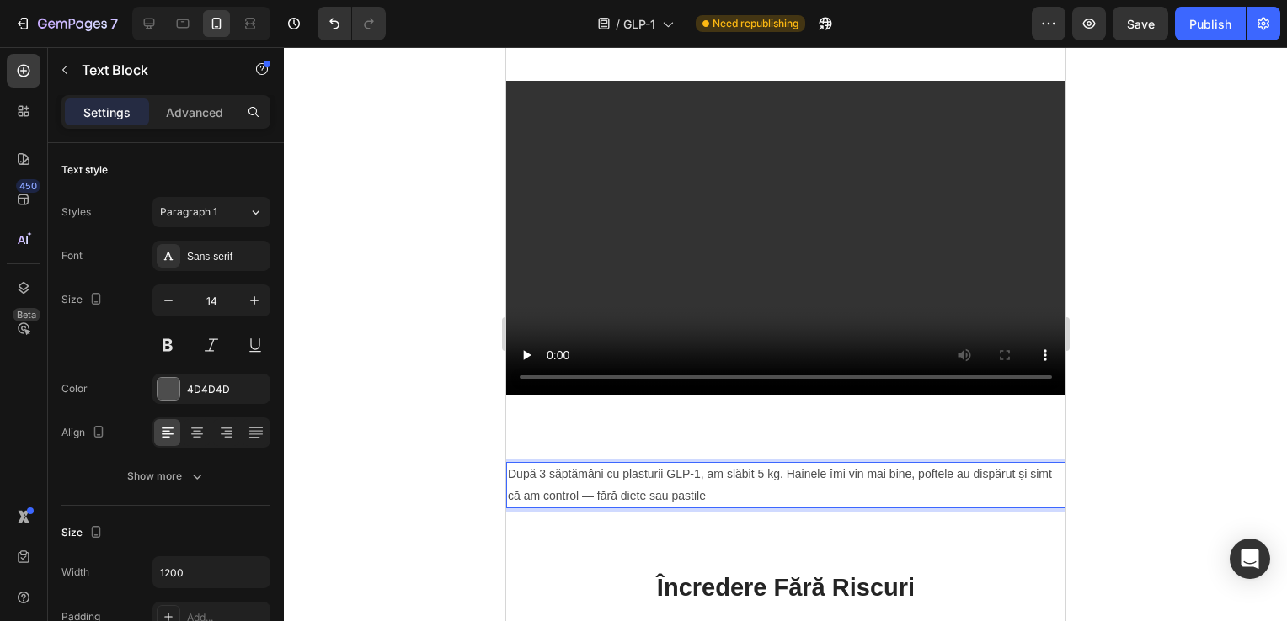
click at [677, 502] on p "După 3 săptămâni cu plasturii GLP-1, am slăbit 5 kg. Hainele îmi vin mai bine, …" at bounding box center [785, 485] width 556 height 42
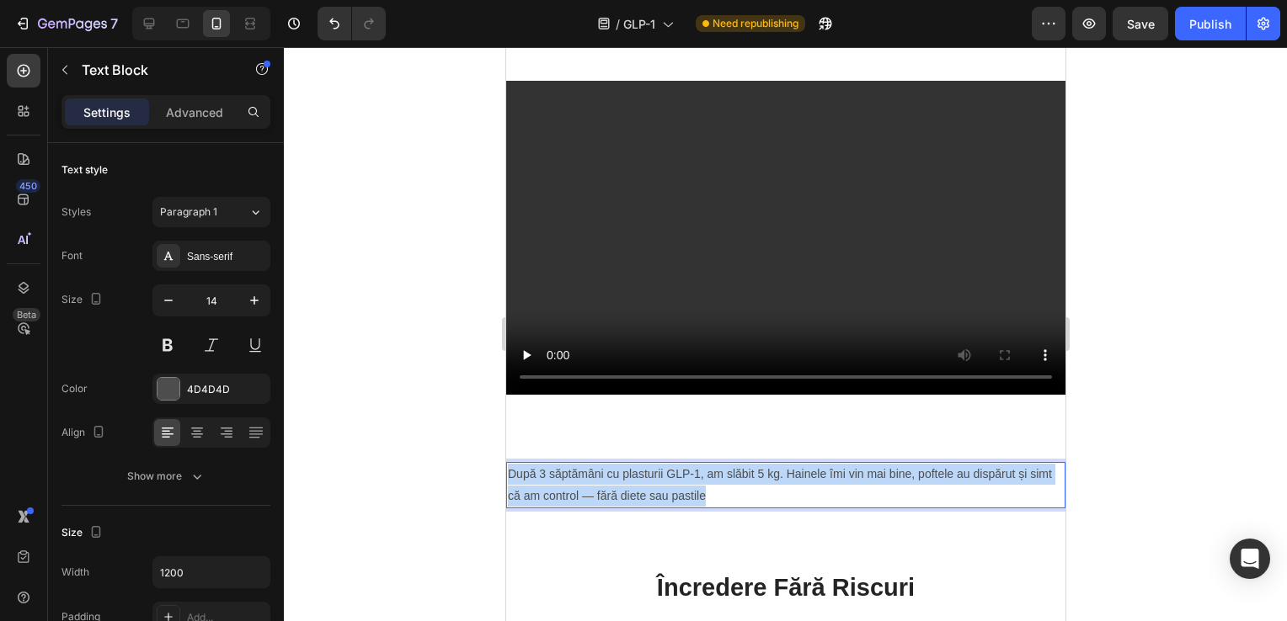
click at [677, 502] on p "După 3 săptămâni cu plasturii GLP-1, am slăbit 5 kg. Hainele îmi vin mai bine, …" at bounding box center [785, 485] width 556 height 42
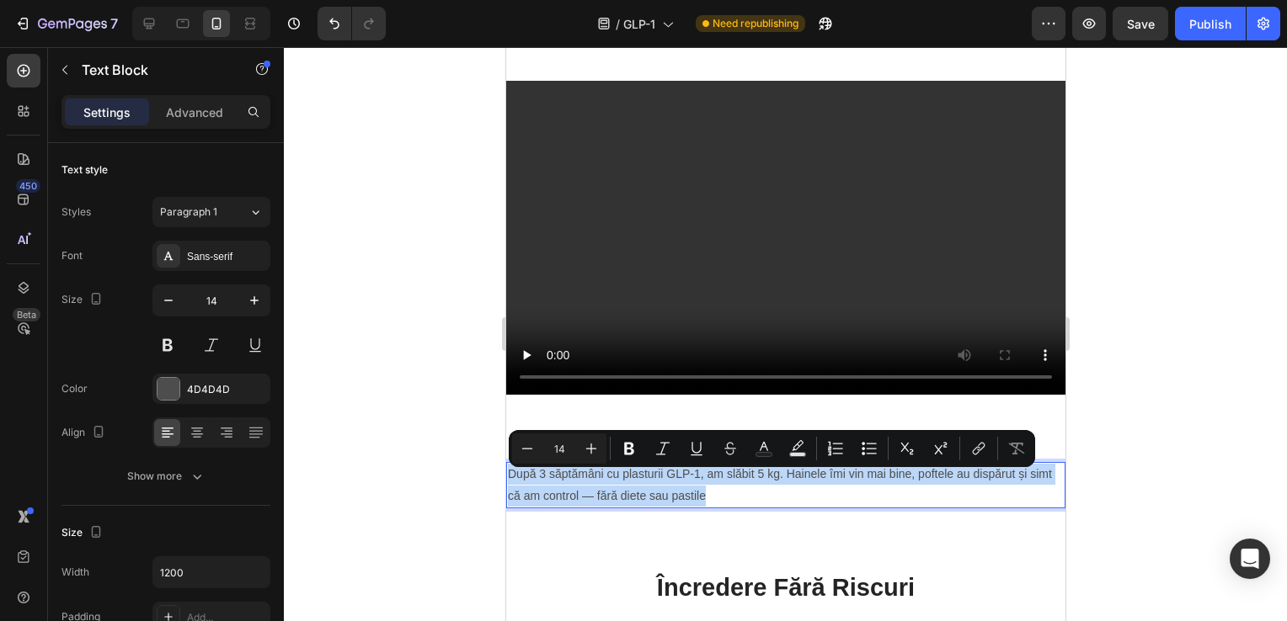
click at [769, 502] on p "După 3 săptămâni cu plasturii GLP-1, am slăbit 5 kg. Hainele îmi vin mai bine, …" at bounding box center [785, 485] width 556 height 42
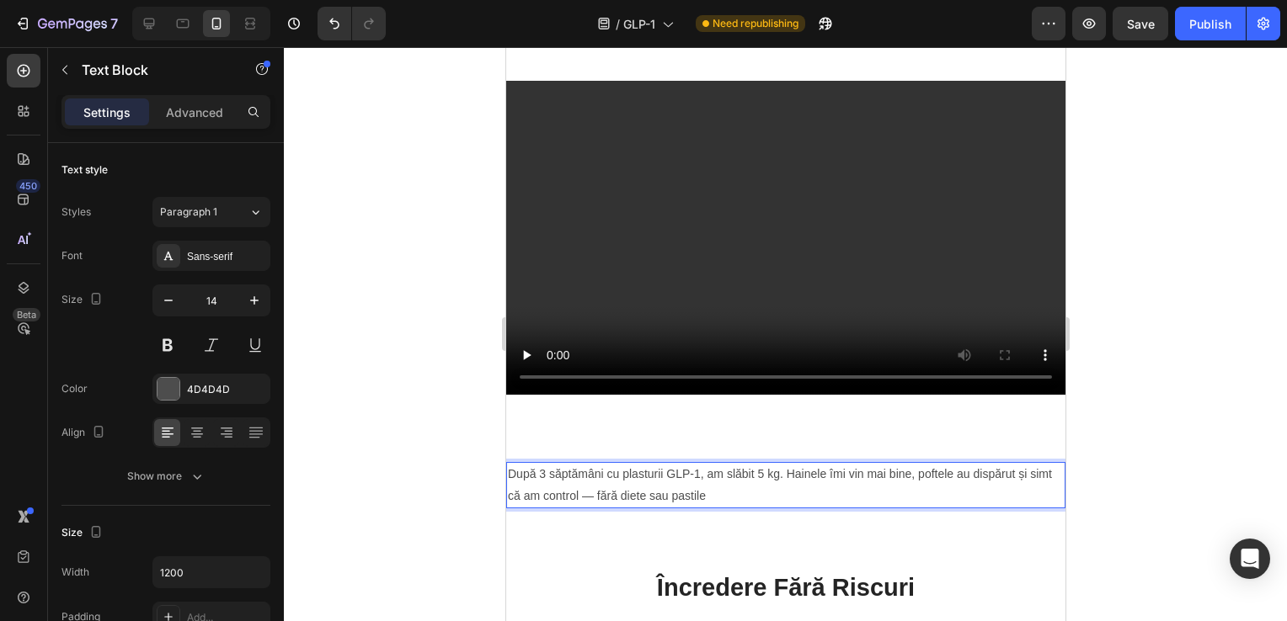
click at [693, 493] on p "După 3 săptămâni cu plasturii GLP-1, am slăbit 5 kg. Hainele îmi vin mai bine, …" at bounding box center [785, 485] width 556 height 42
click at [753, 506] on p "După 3 săptămâni cu plasturii GLP-1, am slăbit 5 kg. Hainele îmi vin mai bine, …" at bounding box center [785, 485] width 556 height 42
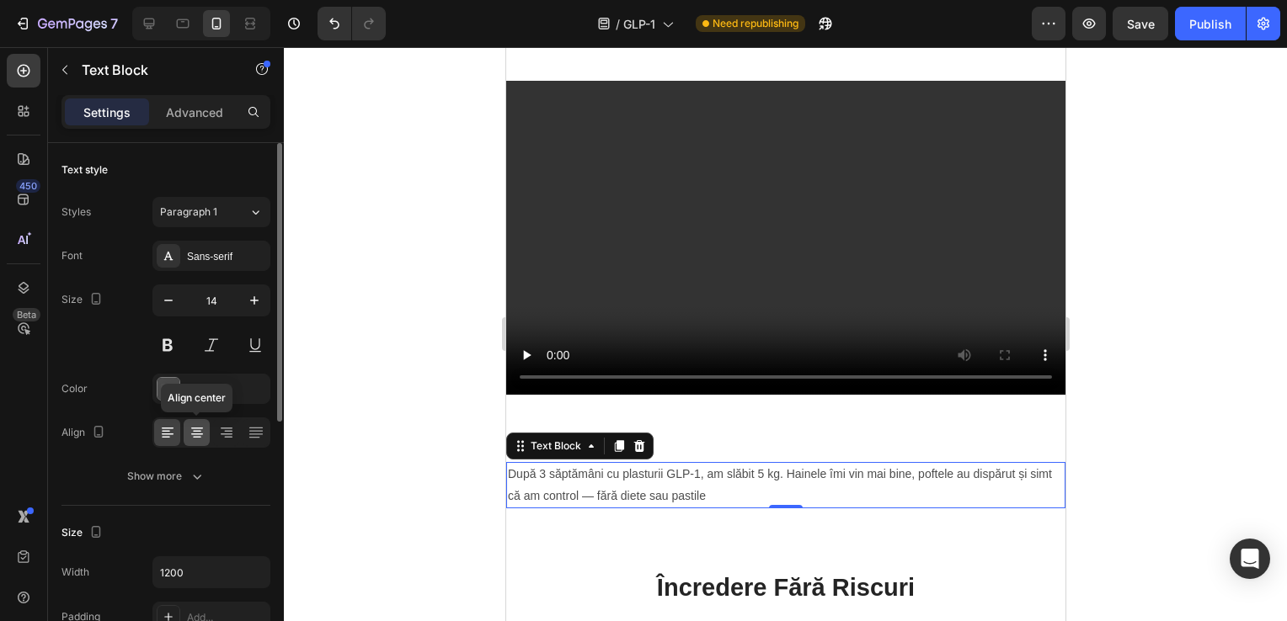
click at [189, 431] on icon at bounding box center [197, 432] width 17 height 17
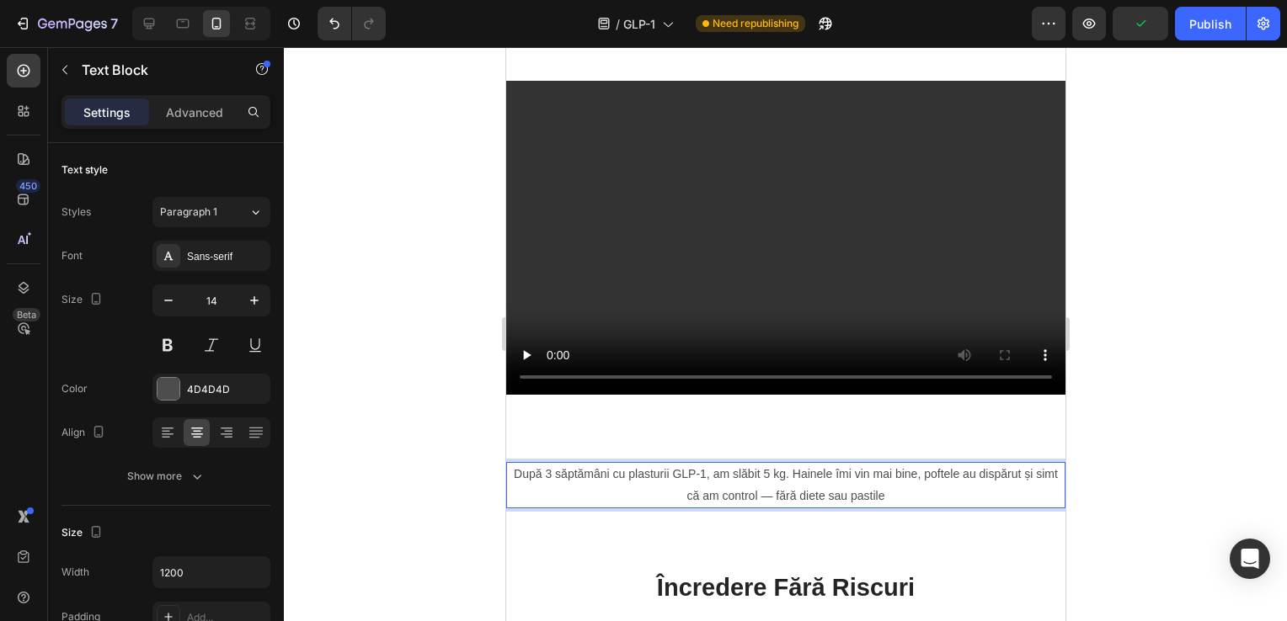
click at [927, 504] on p "După 3 săptămâni cu plasturii GLP-1, am slăbit 5 kg. Hainele îmi vin mai bine, …" at bounding box center [785, 485] width 556 height 42
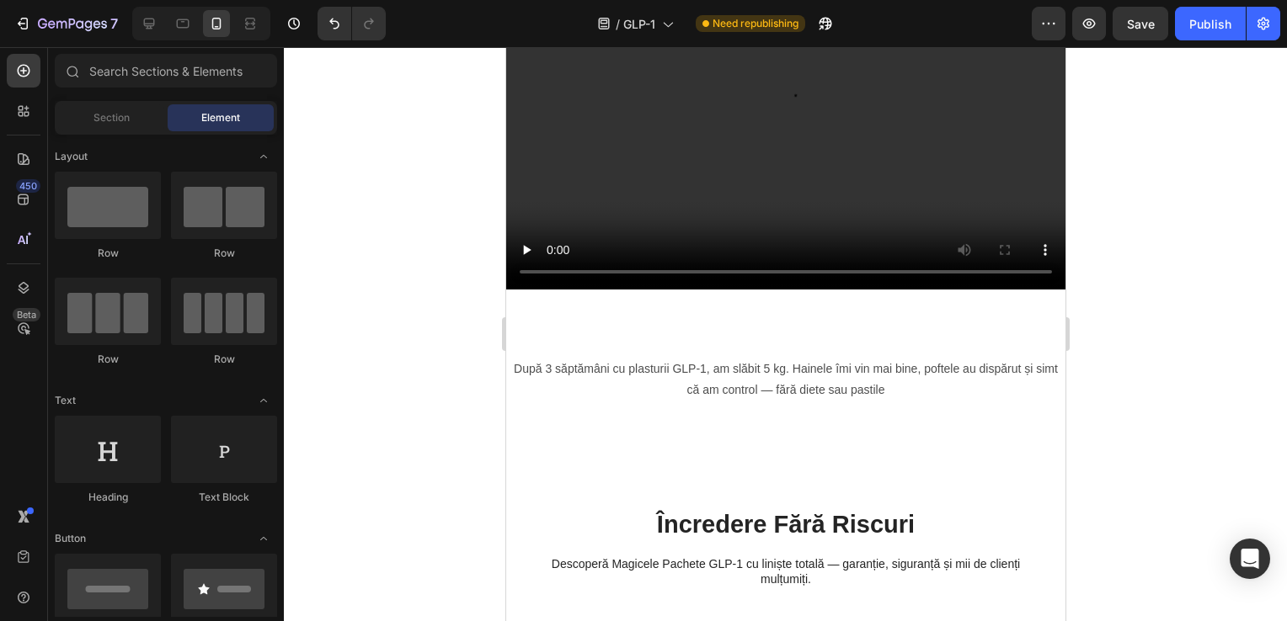
scroll to position [1949, 0]
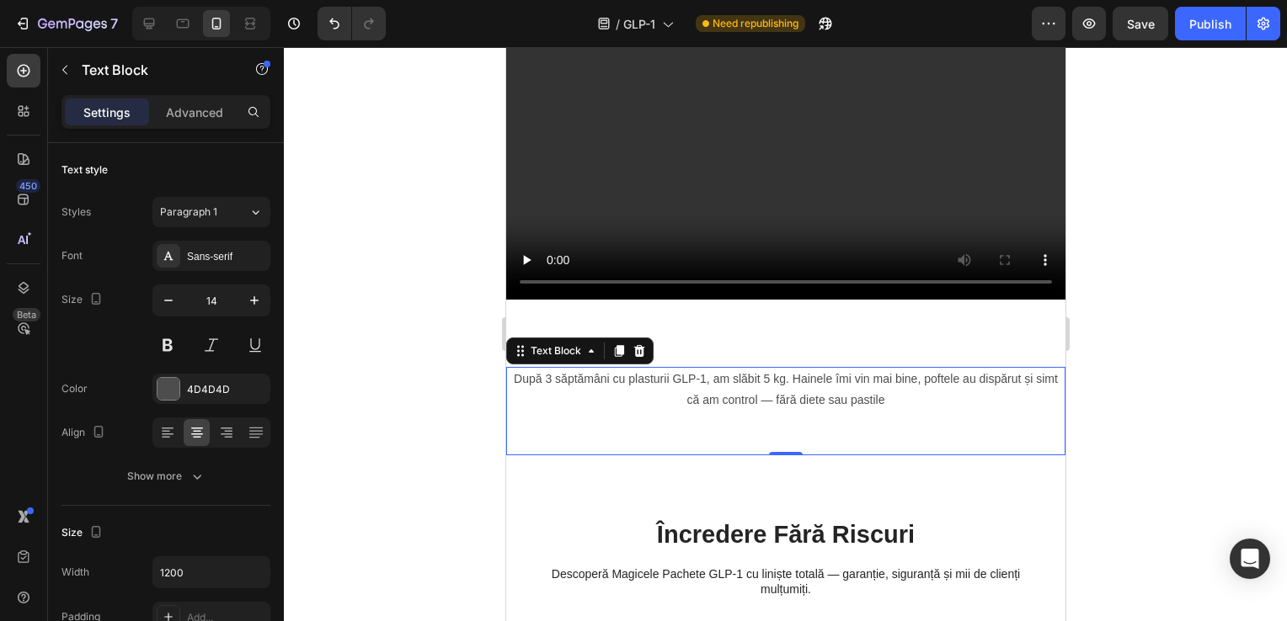
click at [905, 386] on p "După 3 săptămâni cu plasturii GLP-1, am slăbit 5 kg. Hainele îmi vin mai bine, …" at bounding box center [785, 390] width 556 height 42
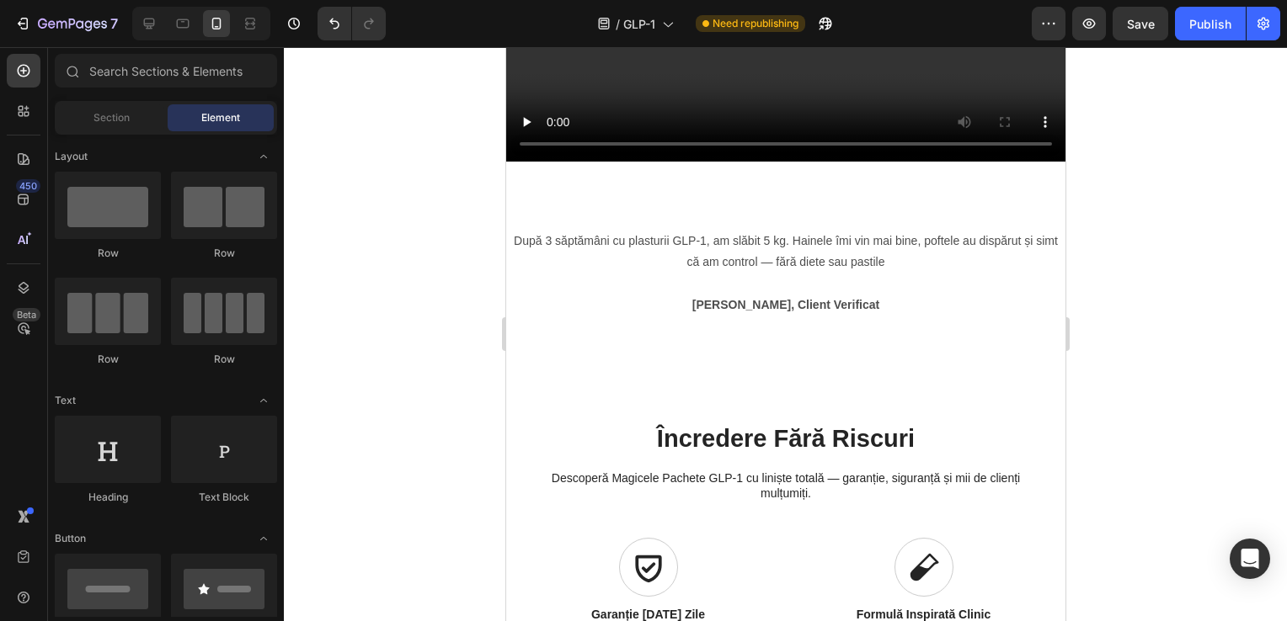
scroll to position [2120, 0]
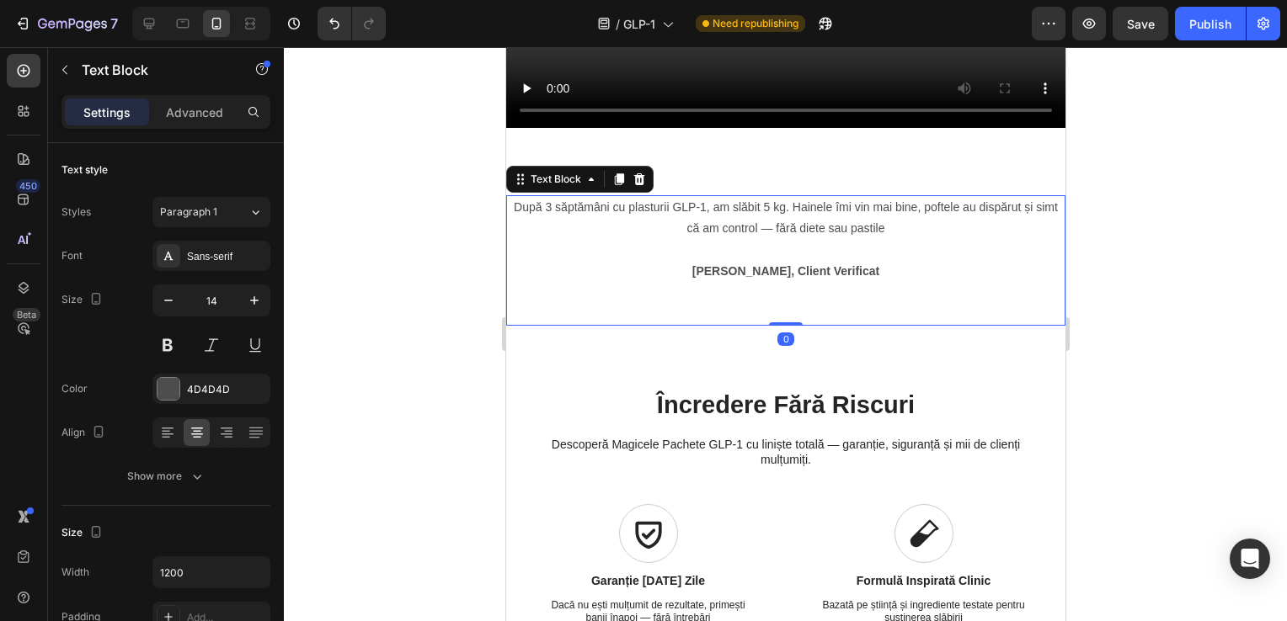
drag, startPoint x: 781, startPoint y: 314, endPoint x: 782, endPoint y: 298, distance: 16.1
click at [782, 298] on div "După 3 săptămâni cu plasturii GLP-1, am slăbit 5 kg. Hainele îmi vin mai bine, …" at bounding box center [784, 260] width 559 height 131
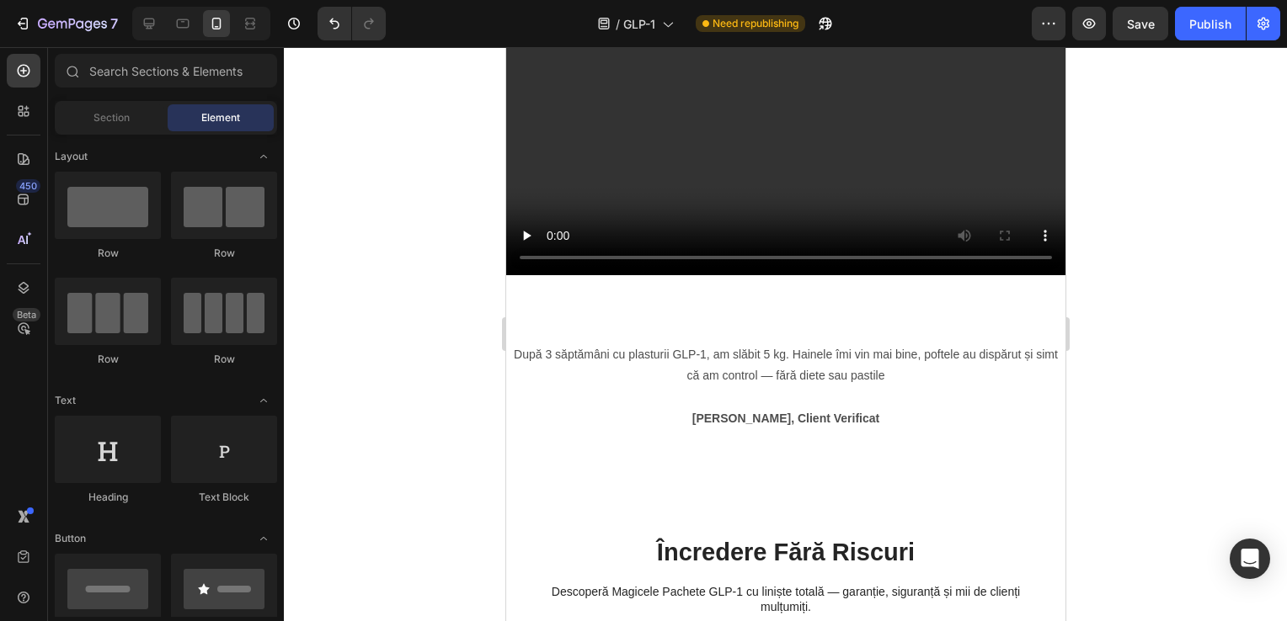
scroll to position [1992, 0]
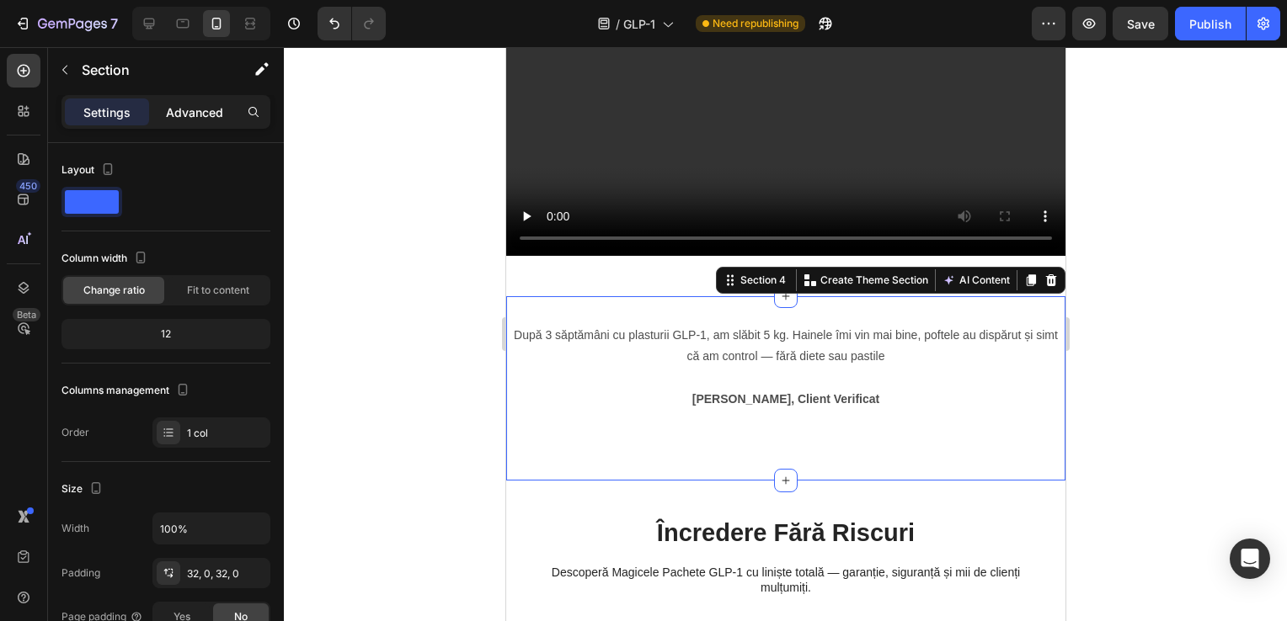
click at [197, 110] on p "Advanced" at bounding box center [194, 113] width 57 height 18
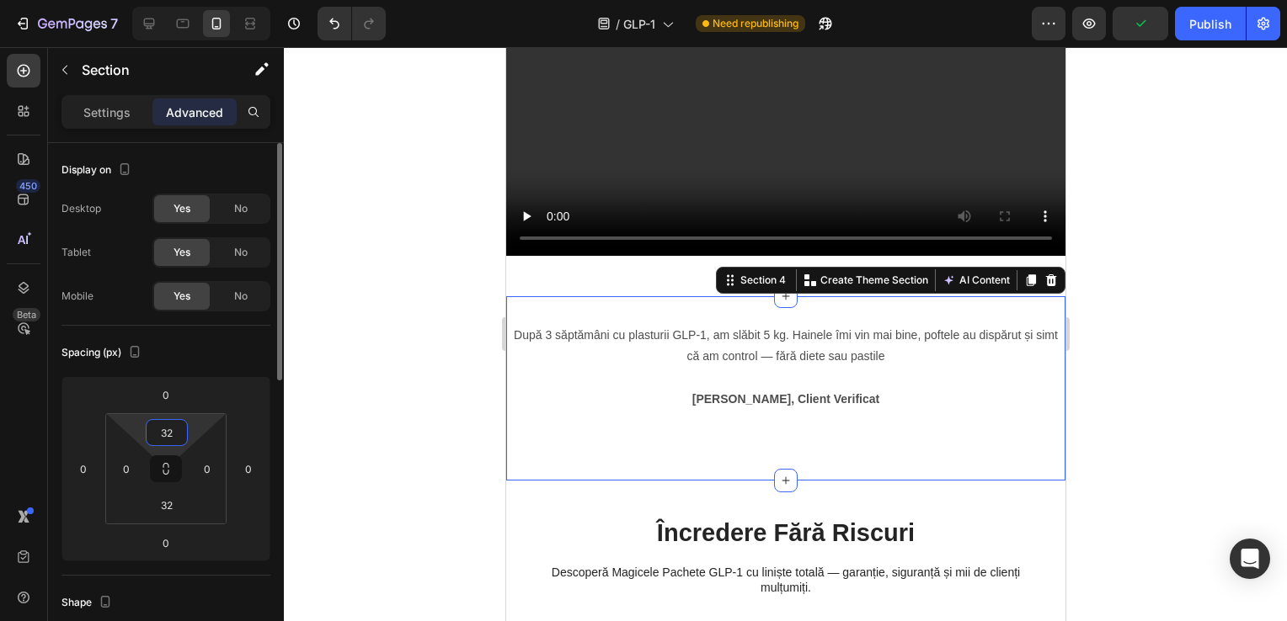
click at [171, 429] on input "32" at bounding box center [167, 432] width 34 height 25
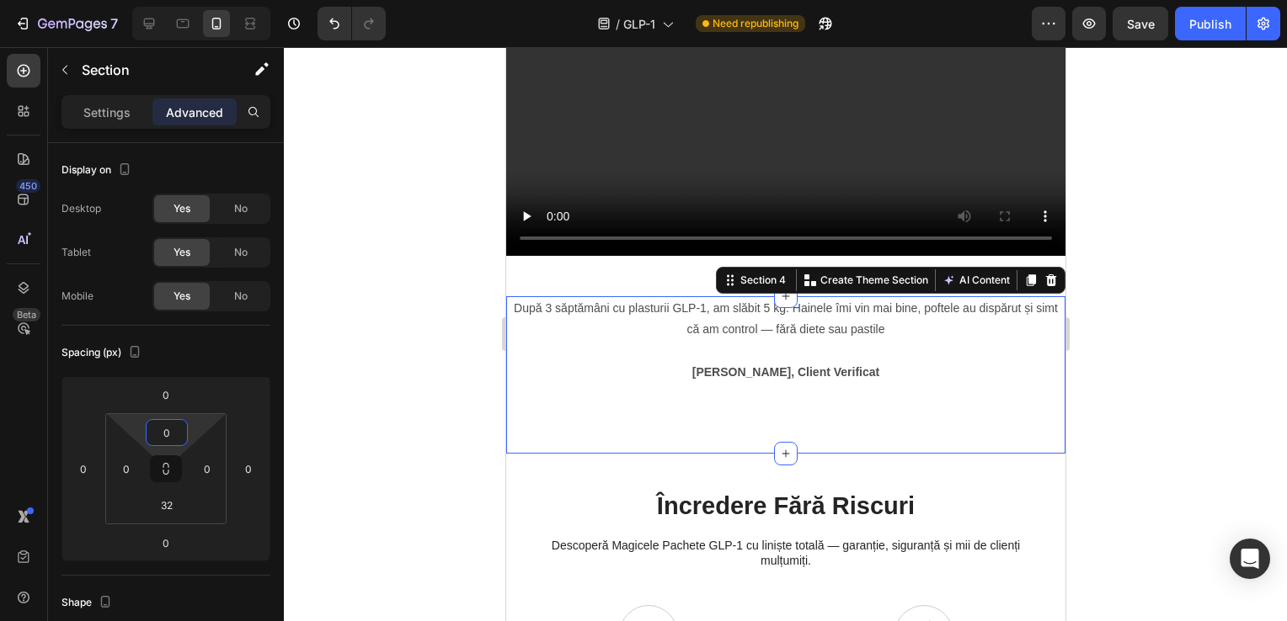
type input "0"
click at [1198, 227] on div at bounding box center [785, 334] width 1003 height 574
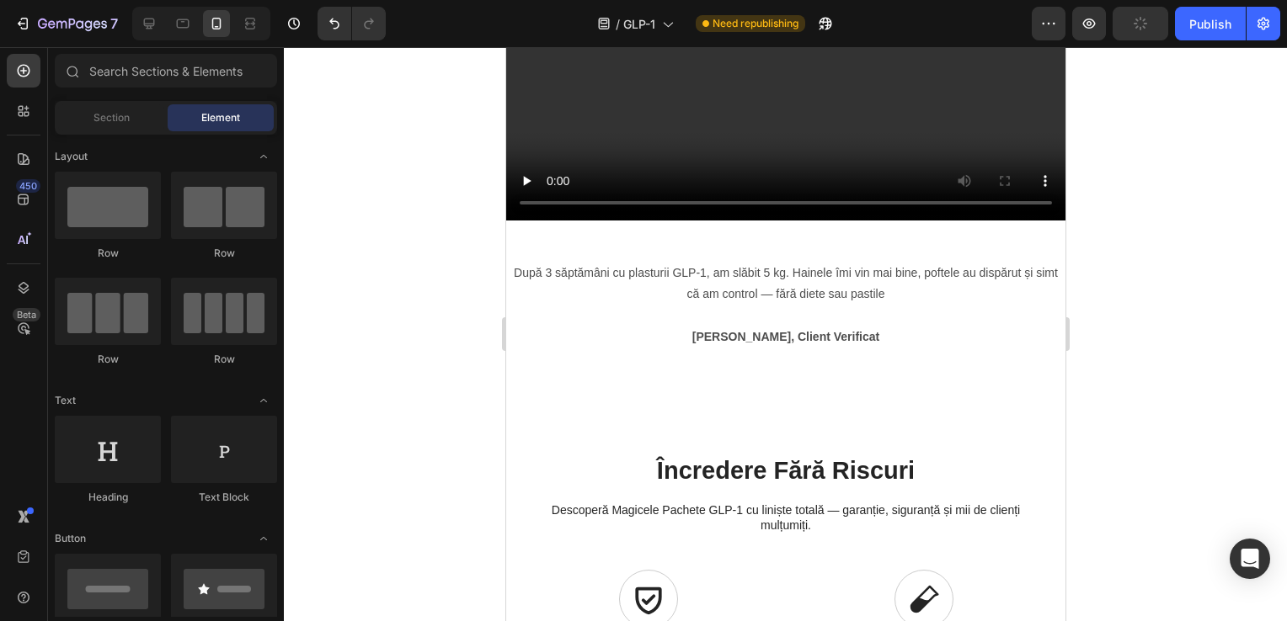
scroll to position [2013, 0]
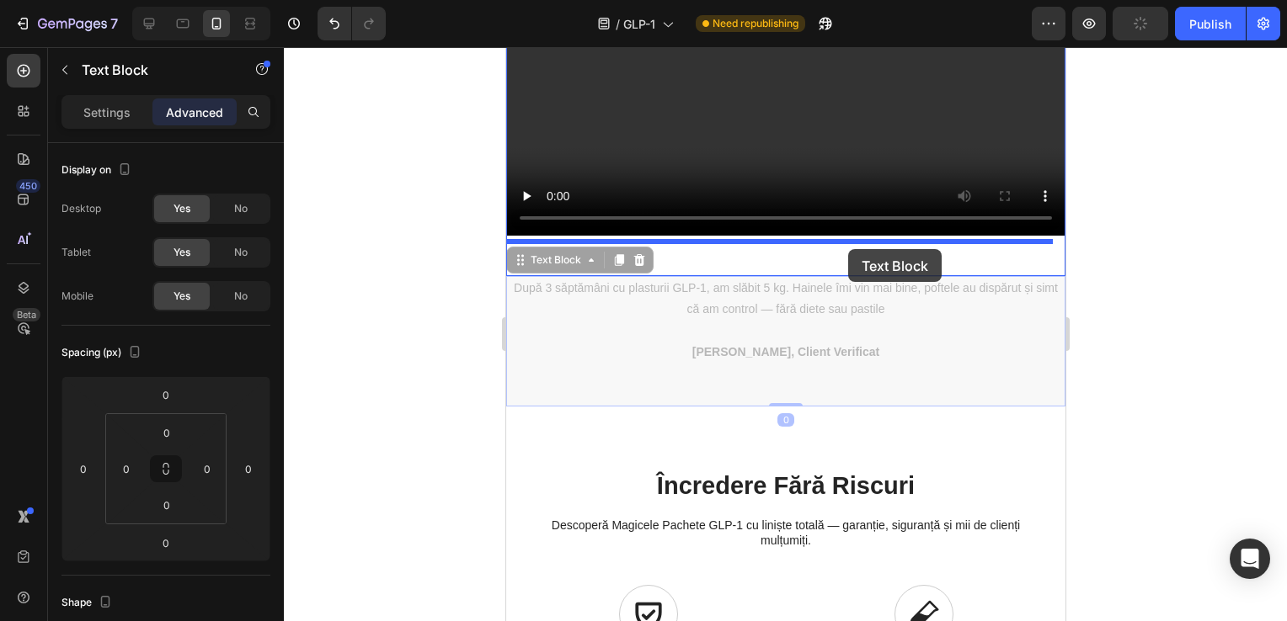
drag, startPoint x: 853, startPoint y: 288, endPoint x: 847, endPoint y: 250, distance: 38.4
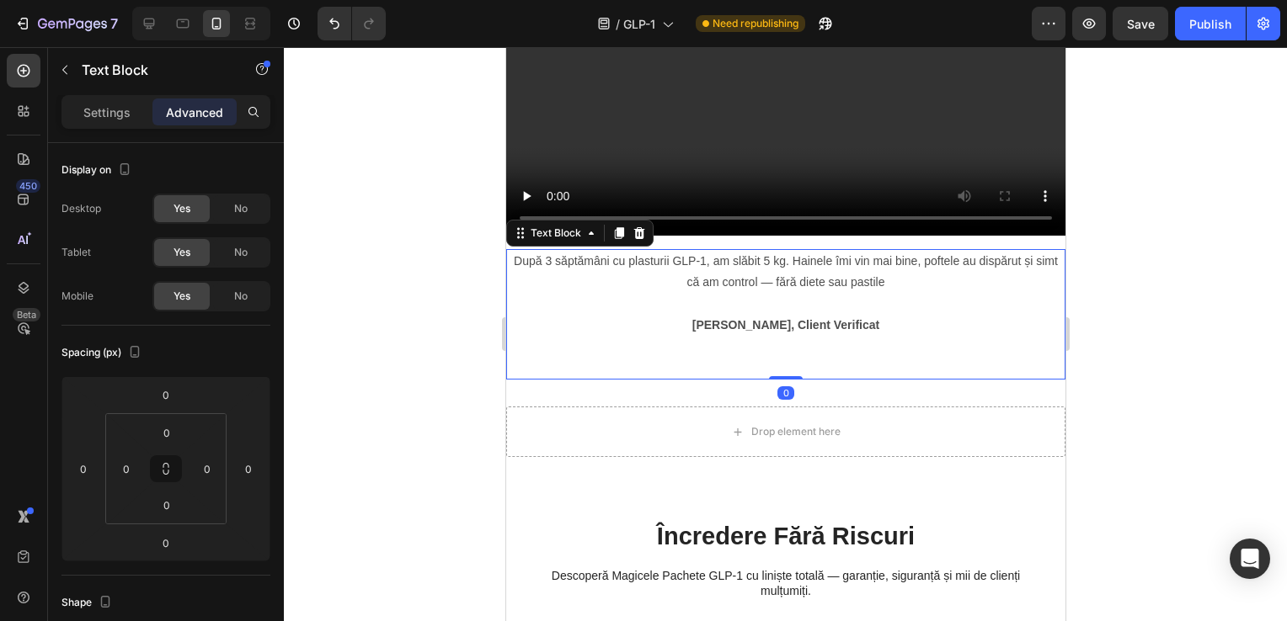
click at [1164, 226] on div at bounding box center [785, 334] width 1003 height 574
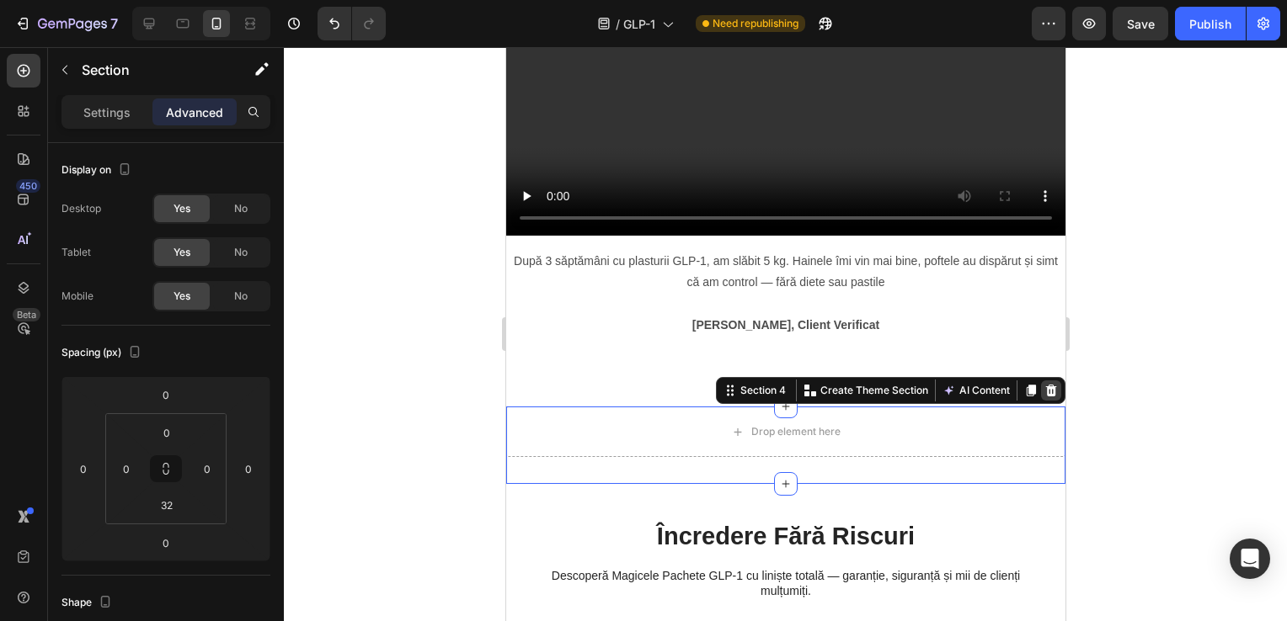
click at [1043, 384] on icon at bounding box center [1049, 390] width 13 height 13
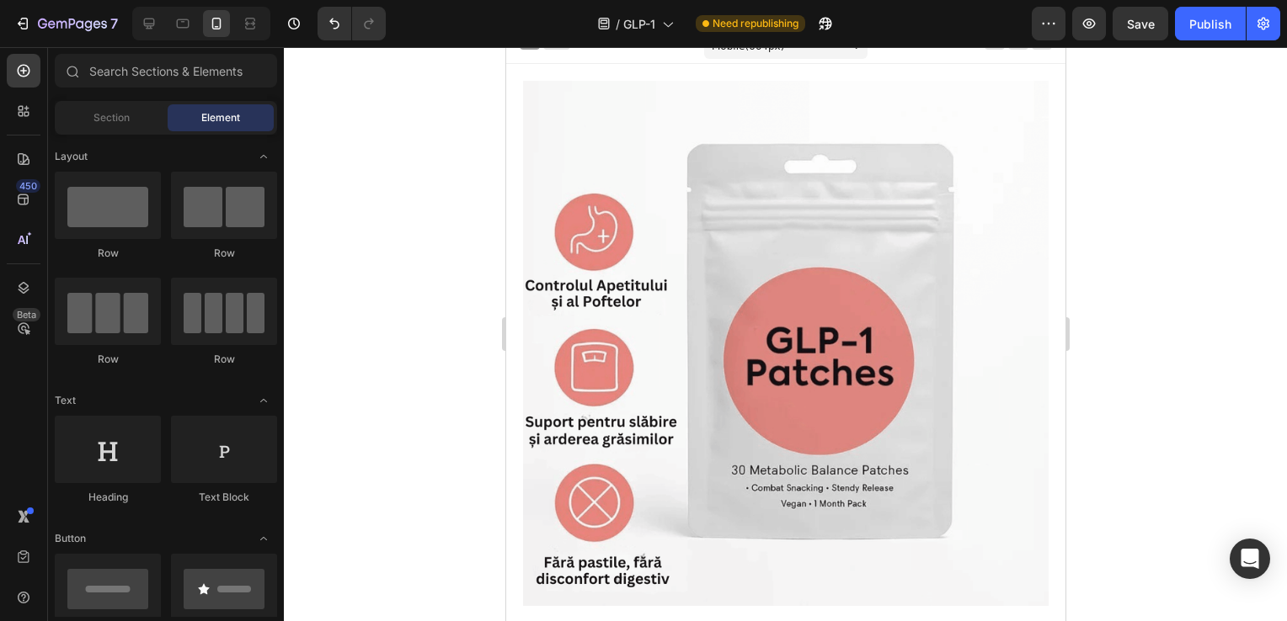
scroll to position [0, 0]
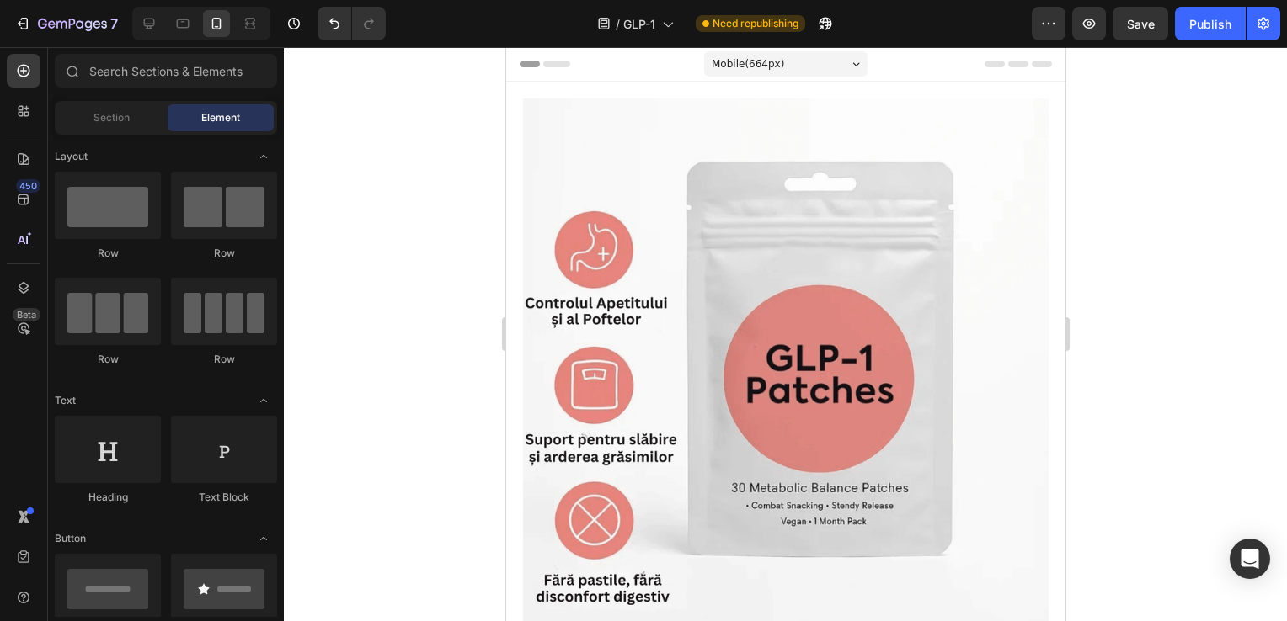
drag, startPoint x: 1057, startPoint y: 377, endPoint x: 1560, endPoint y: 61, distance: 594.4
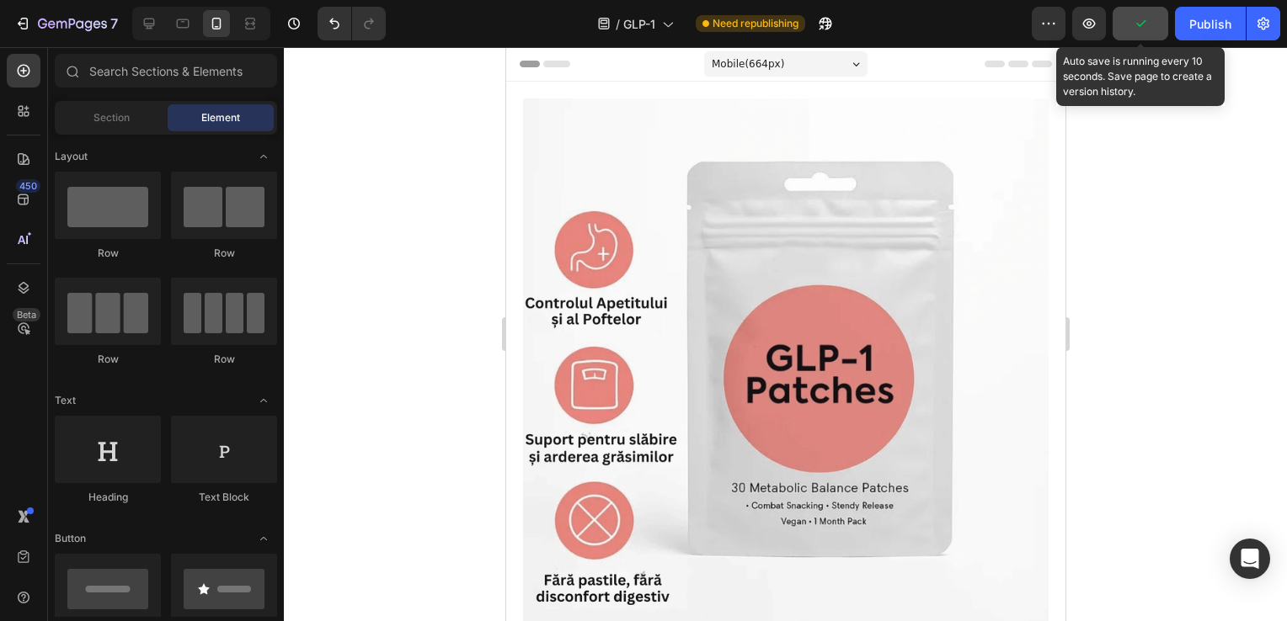
click at [1128, 28] on button "button" at bounding box center [1140, 24] width 56 height 34
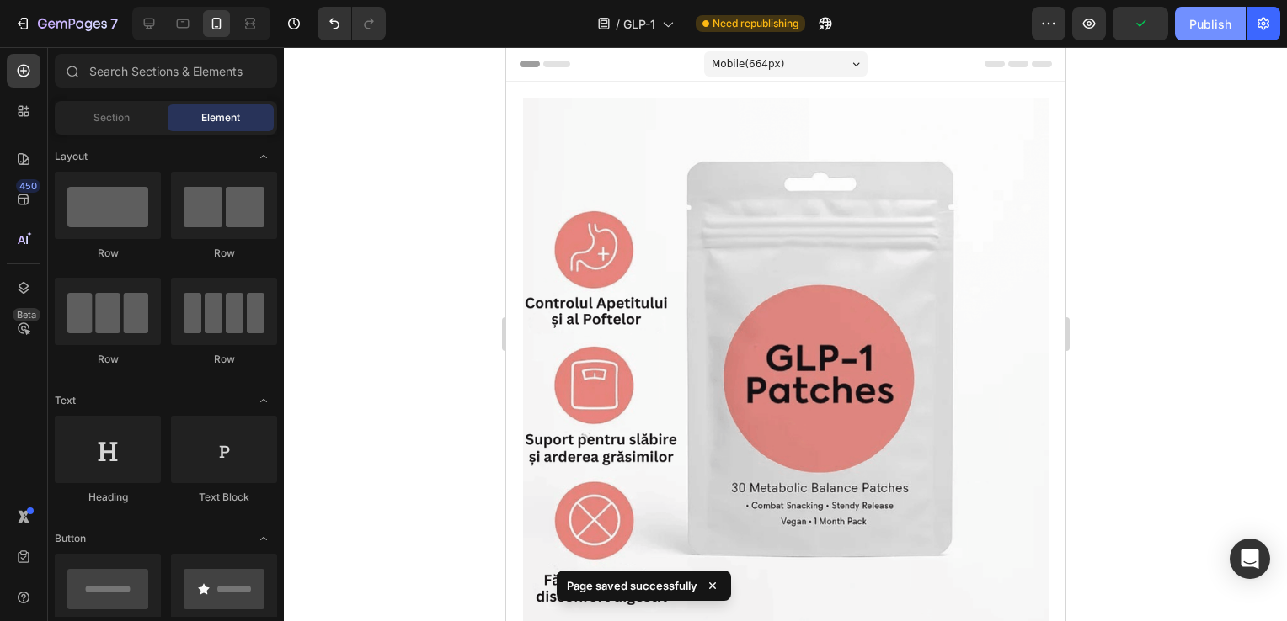
click at [1212, 32] on div "Publish" at bounding box center [1210, 24] width 42 height 18
